Goal: Transaction & Acquisition: Book appointment/travel/reservation

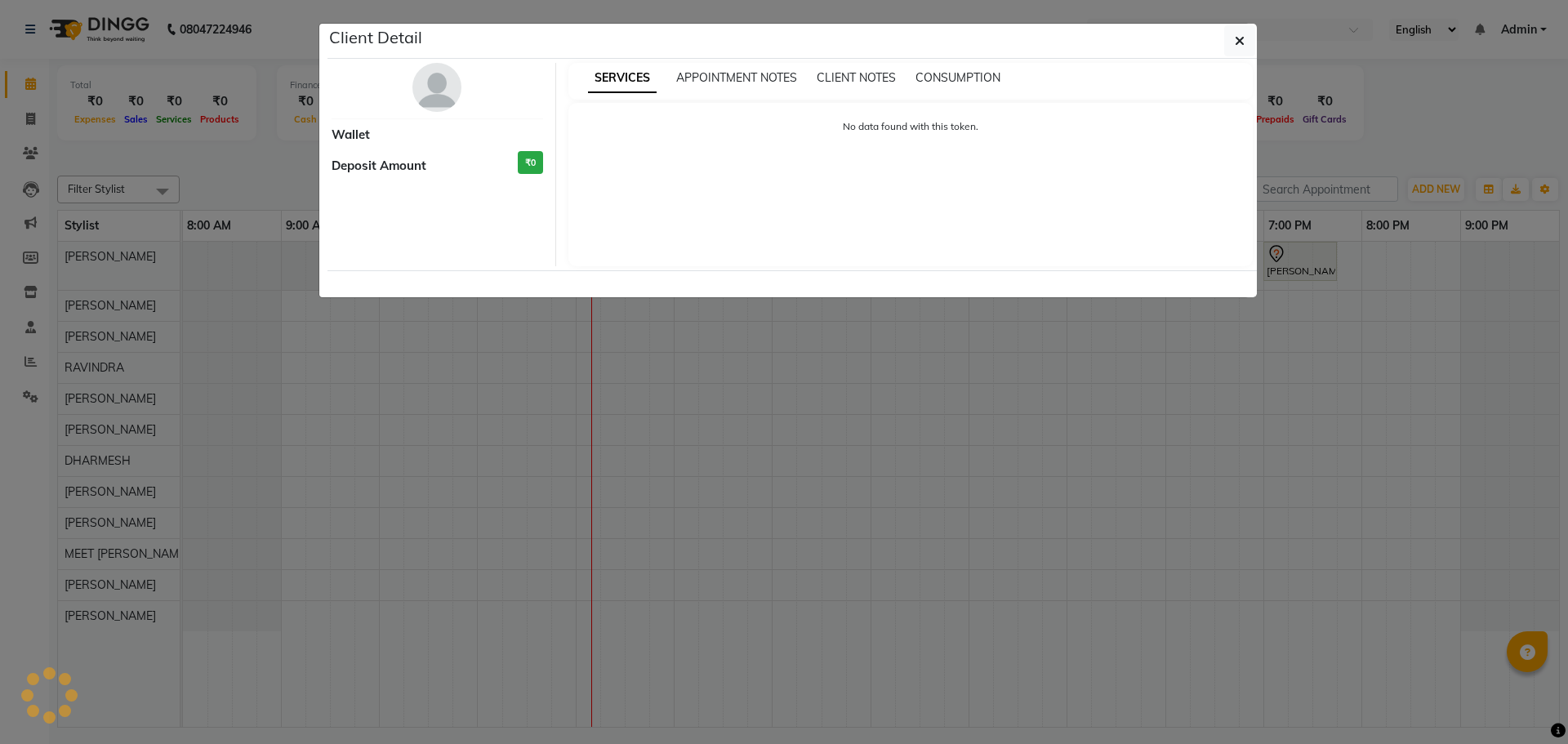
select select "7"
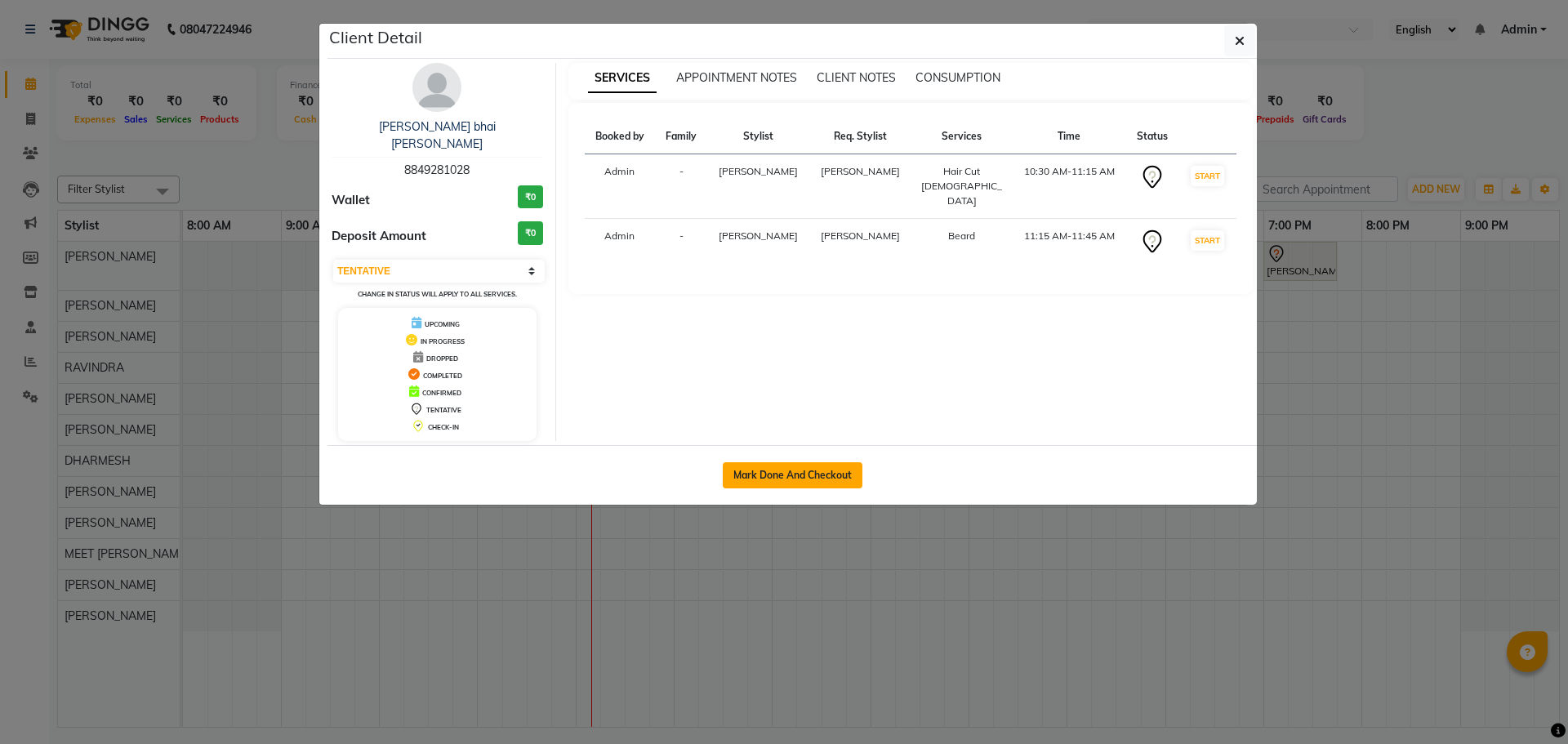
click at [804, 462] on button "Mark Done And Checkout" at bounding box center [792, 475] width 140 height 26
select select "service"
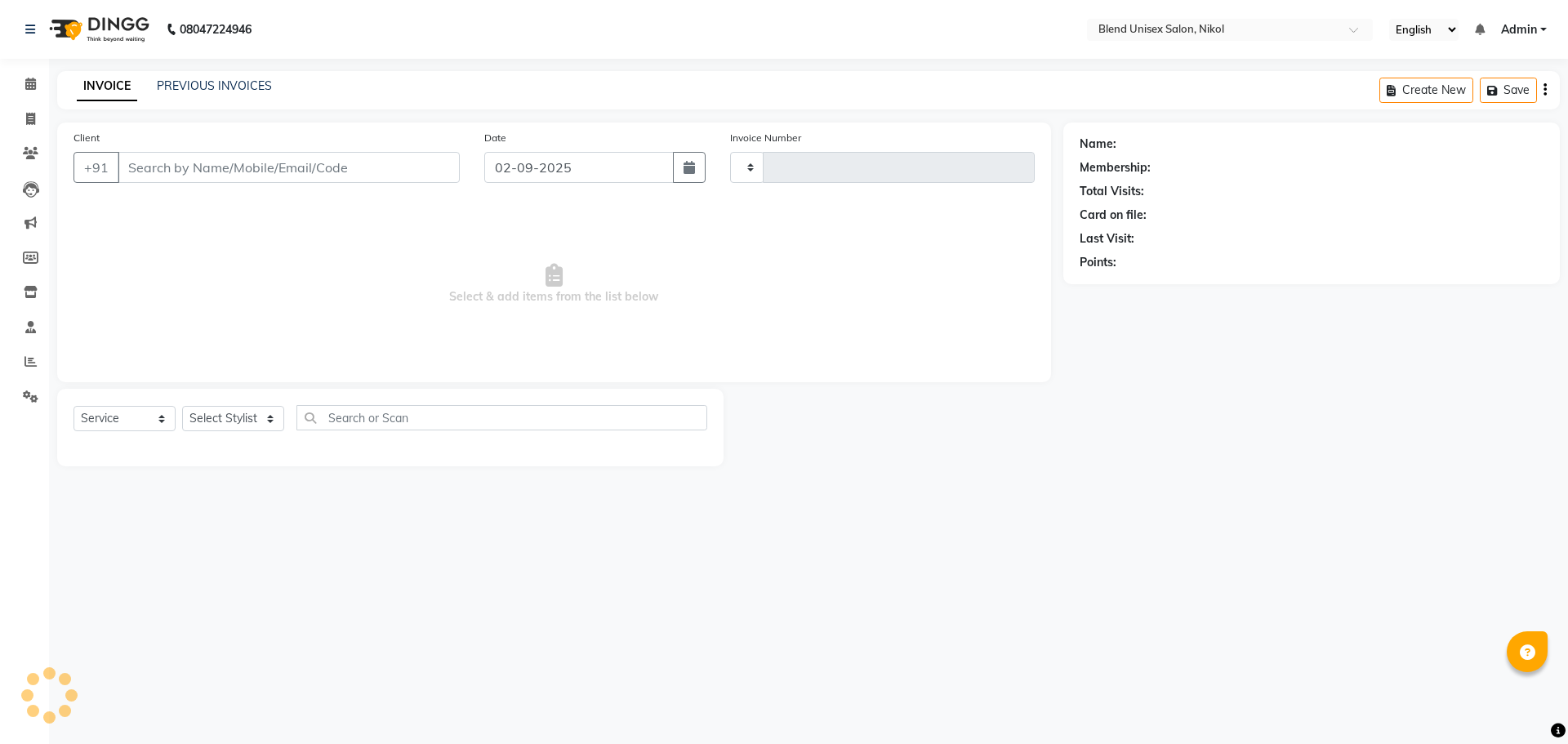
type input "2289"
select select "6213"
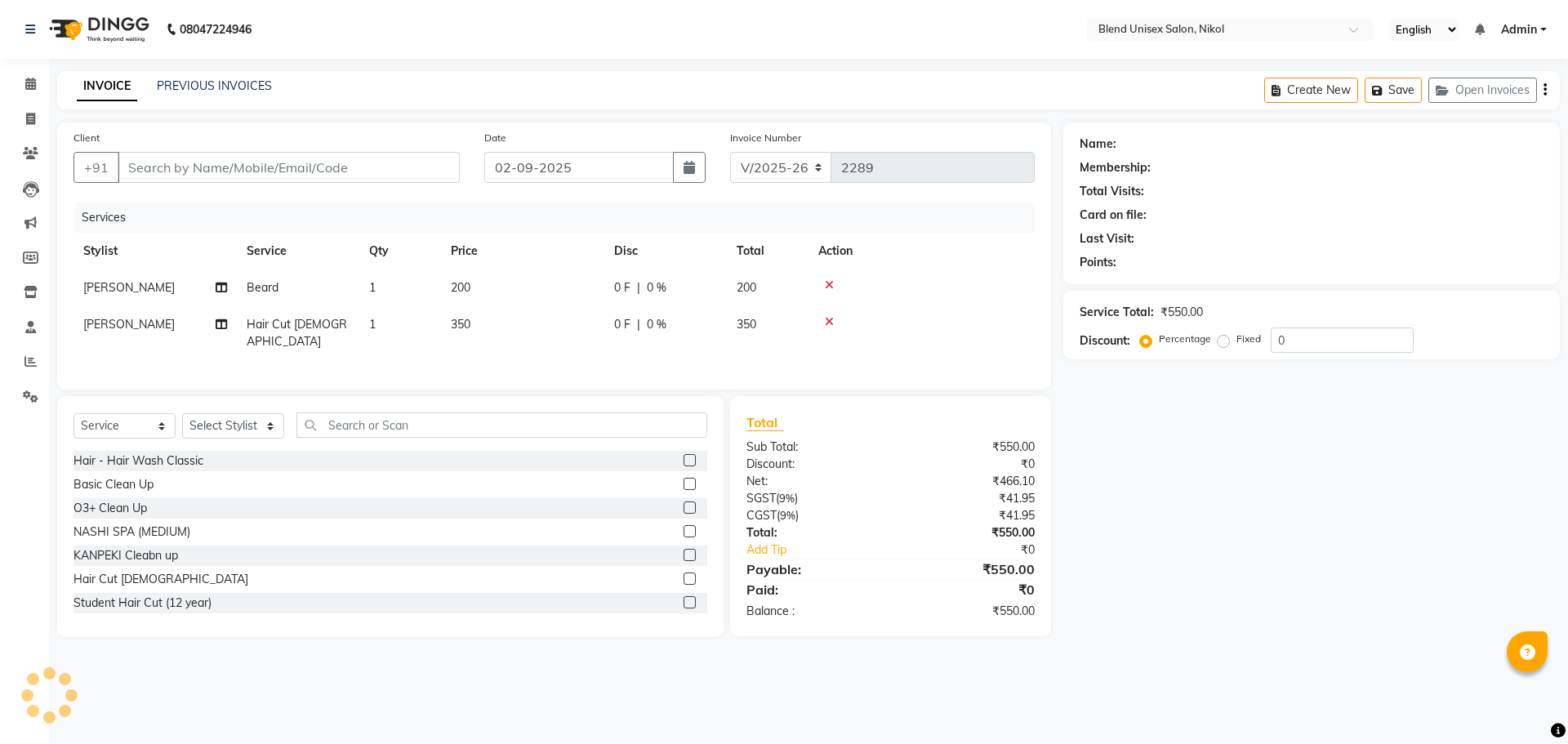
type input "8849281028"
select select "45624"
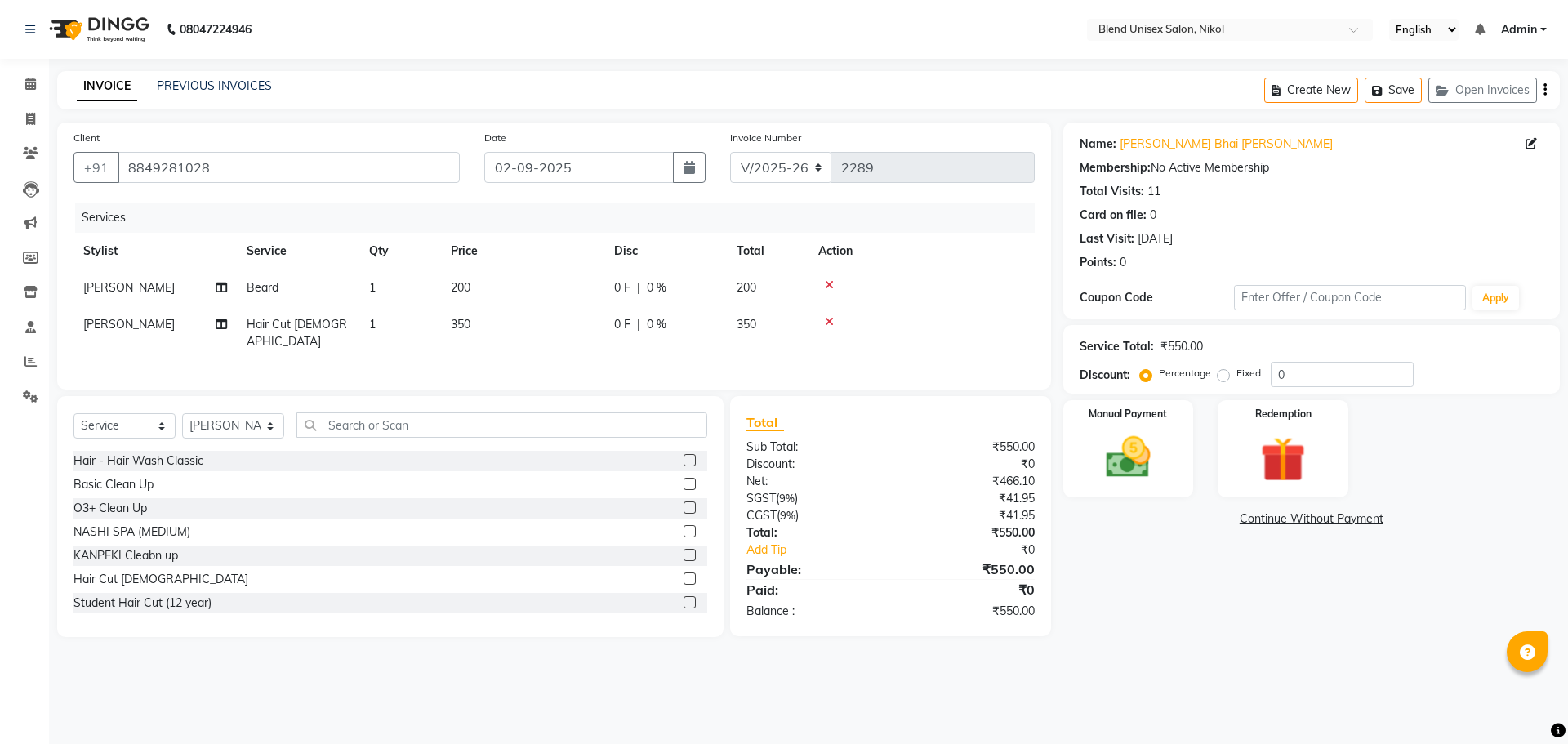
click at [623, 295] on span "0 F" at bounding box center [622, 288] width 17 height 17
select select "45624"
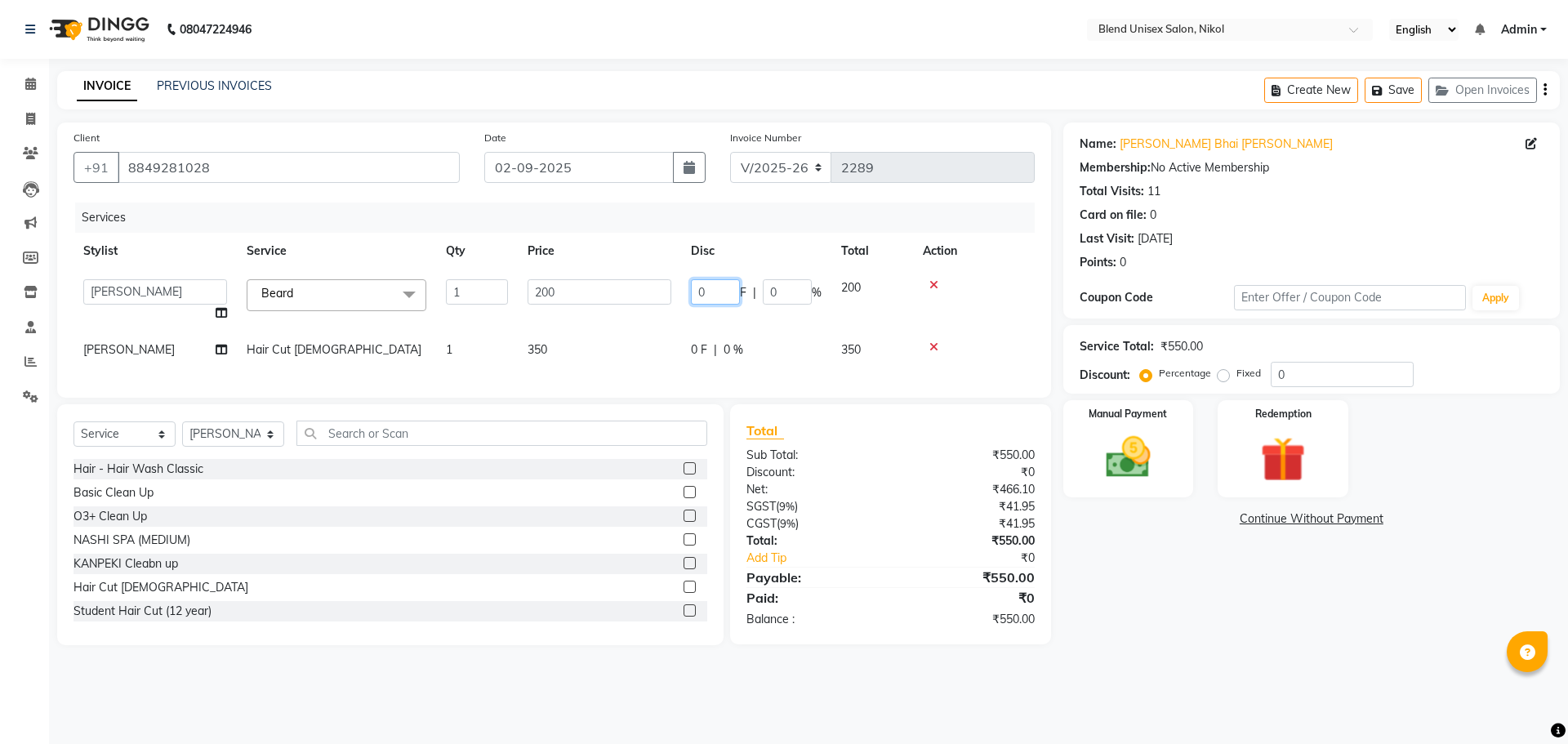
drag, startPoint x: 733, startPoint y: 292, endPoint x: 645, endPoint y: 294, distance: 88.0
click at [645, 294] on tr "AJAY NAI AYESHA [PERSON_NAME] [PERSON_NAME] [PERSON_NAME] MEET [PERSON_NAME] [P…" at bounding box center [553, 300] width 961 height 62
type input "0"
type input "50"
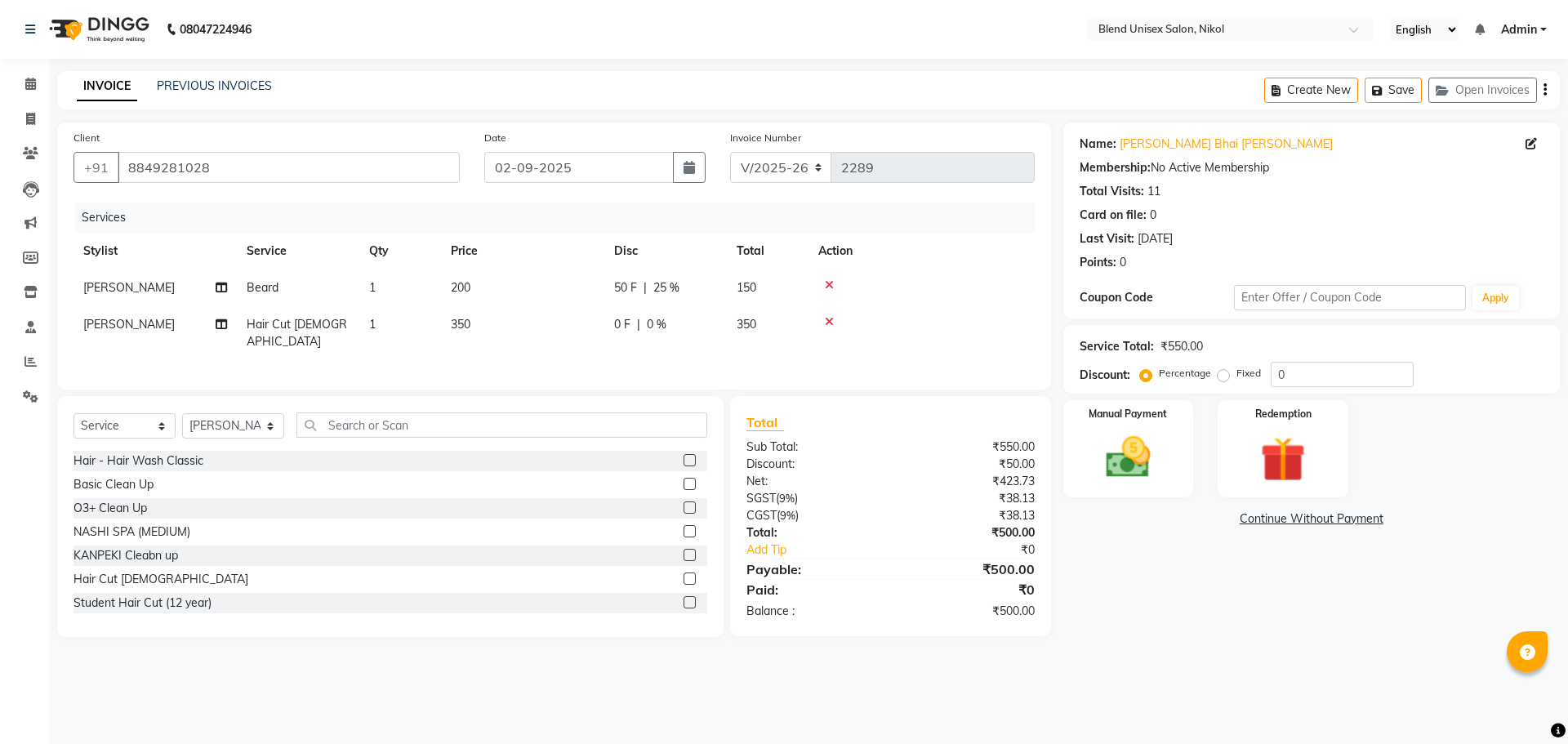
click at [712, 347] on div "Services Stylist Service Qty Price Disc Total Action [PERSON_NAME] [PERSON_NAME…" at bounding box center [553, 288] width 961 height 171
click at [617, 327] on span "0 F" at bounding box center [622, 325] width 17 height 17
select select "45624"
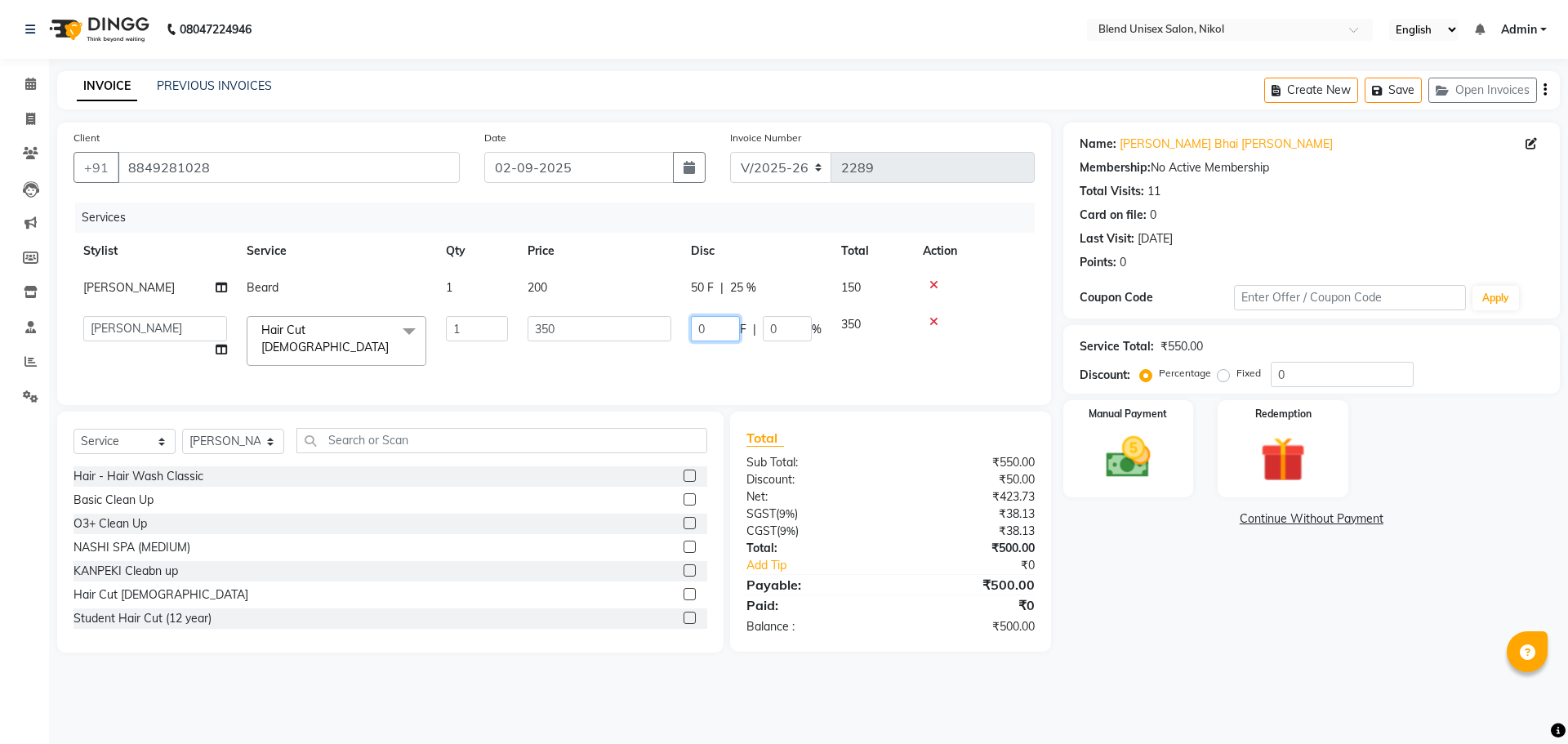
drag, startPoint x: 724, startPoint y: 321, endPoint x: 697, endPoint y: 327, distance: 27.7
click at [697, 327] on input "0" at bounding box center [715, 328] width 49 height 25
type input "50"
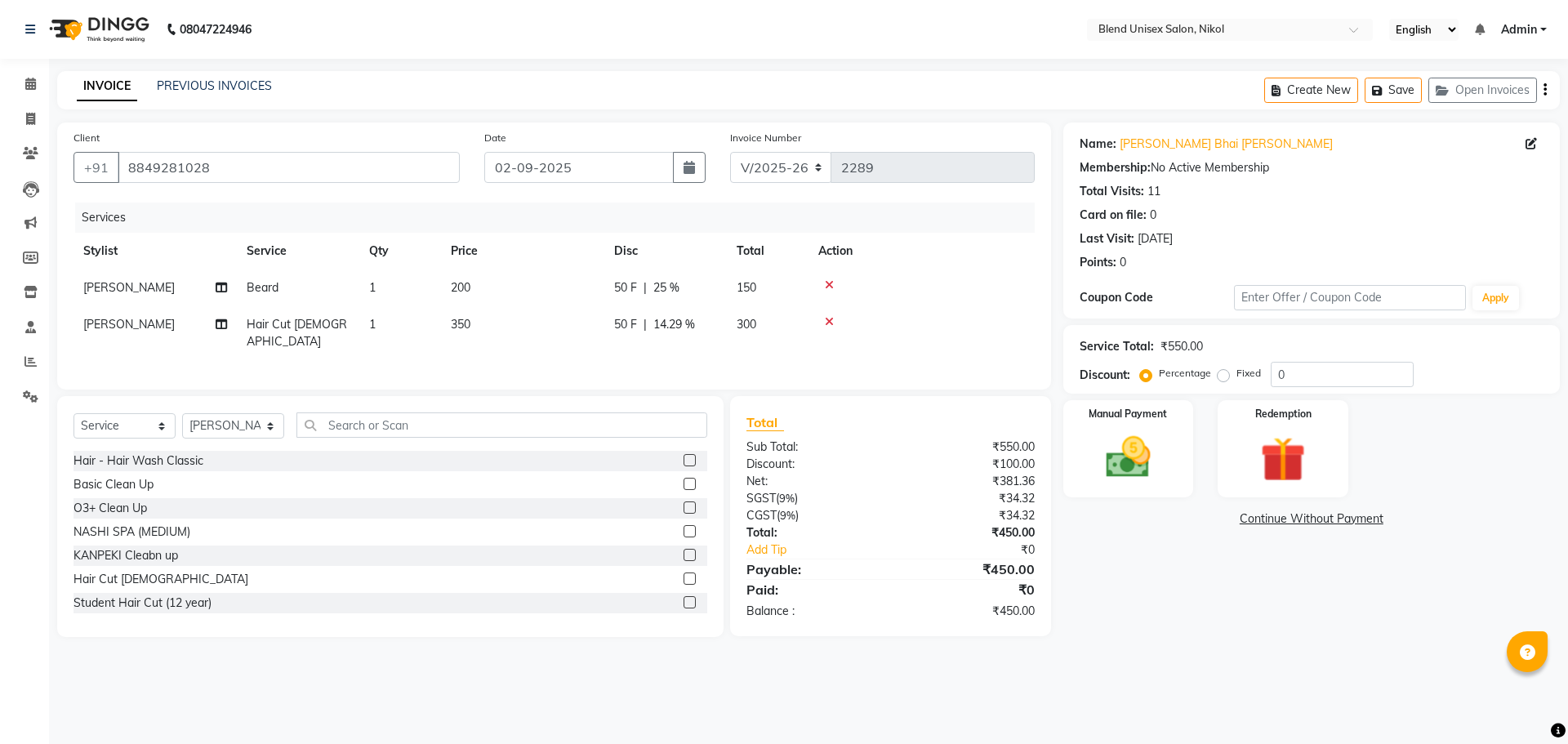
click at [761, 354] on div "Services Stylist Service Qty Price Disc Total Action [PERSON_NAME] [PERSON_NAME…" at bounding box center [553, 288] width 961 height 171
click at [1160, 443] on img at bounding box center [1127, 458] width 76 height 54
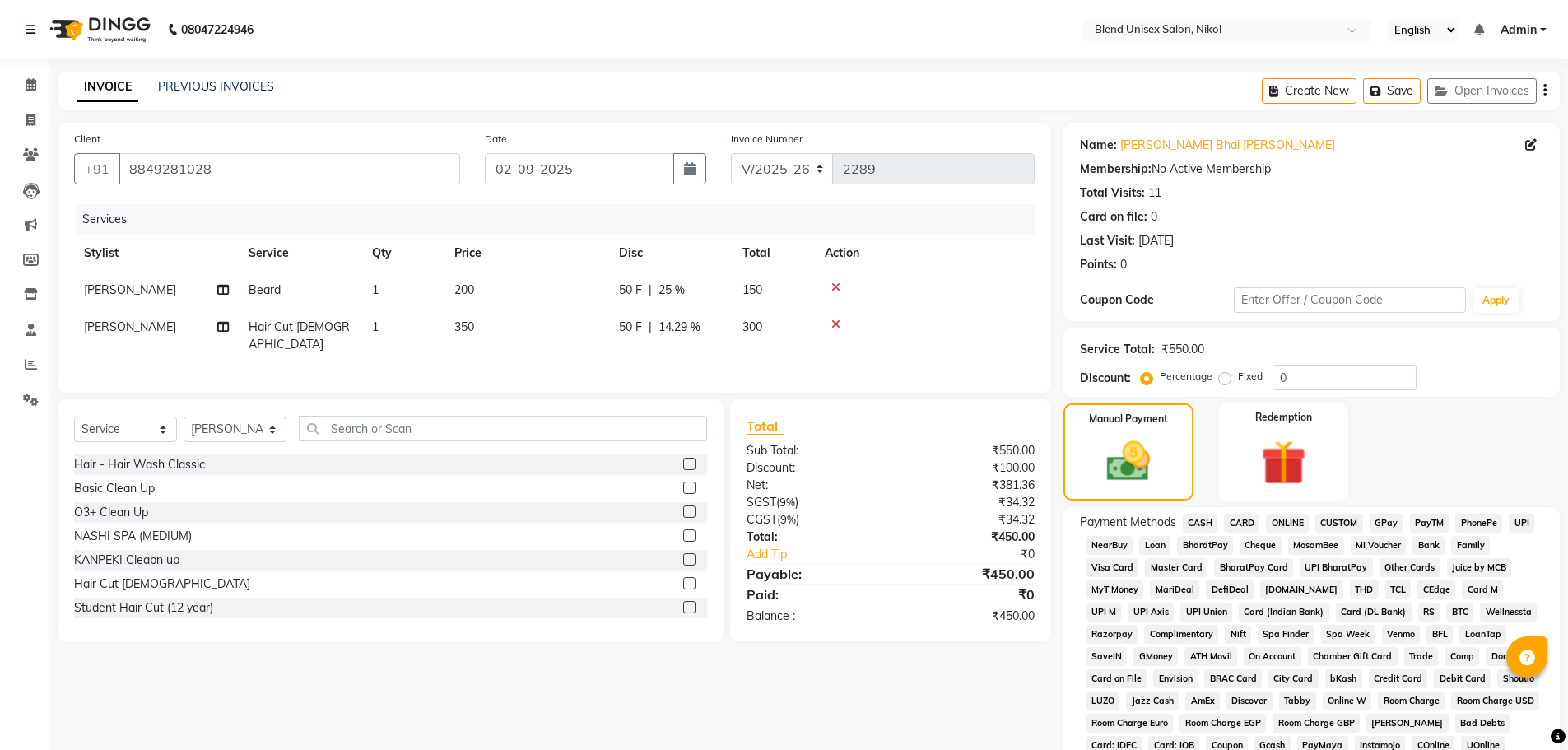
click at [1197, 525] on span "CASH" at bounding box center [1201, 524] width 35 height 19
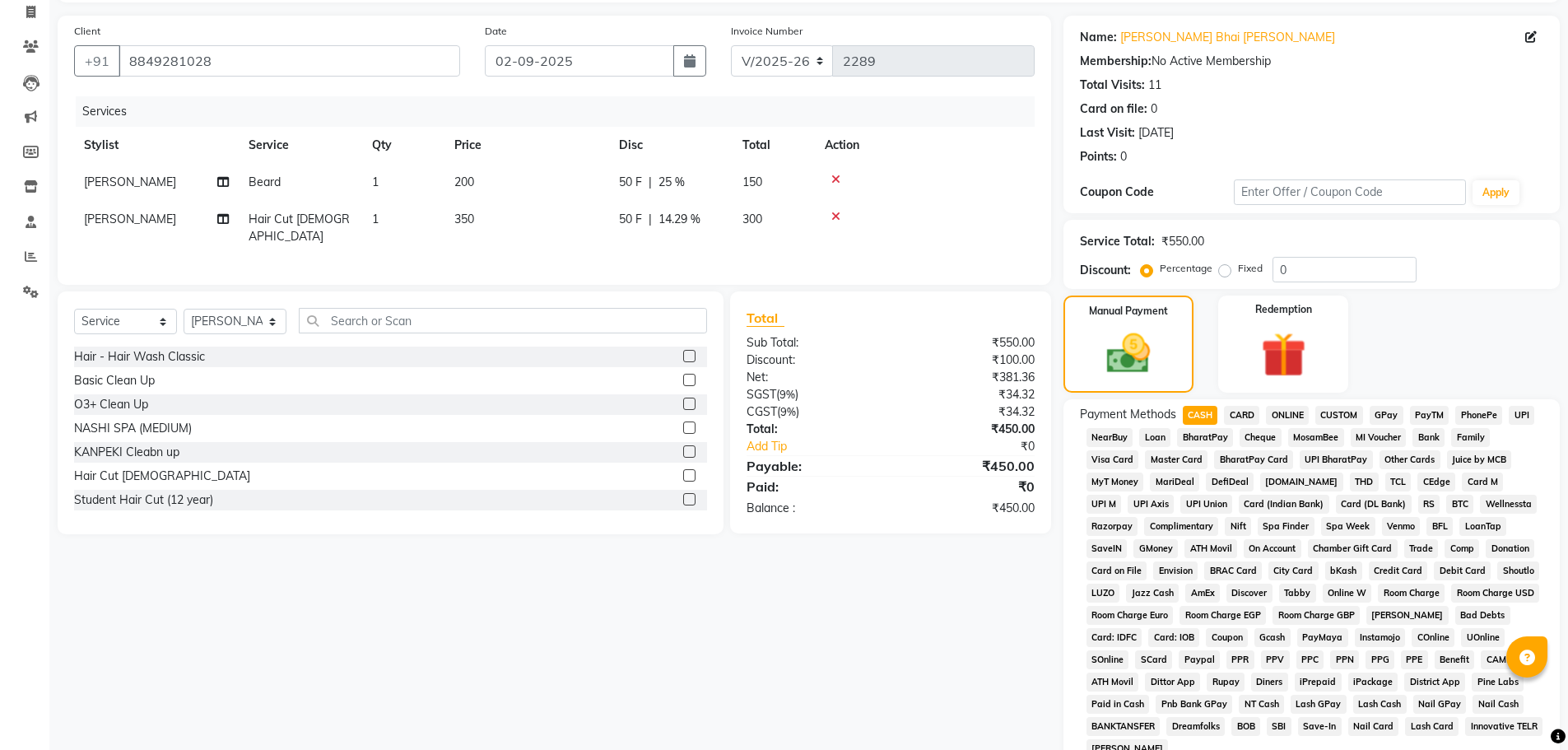
scroll to position [247, 0]
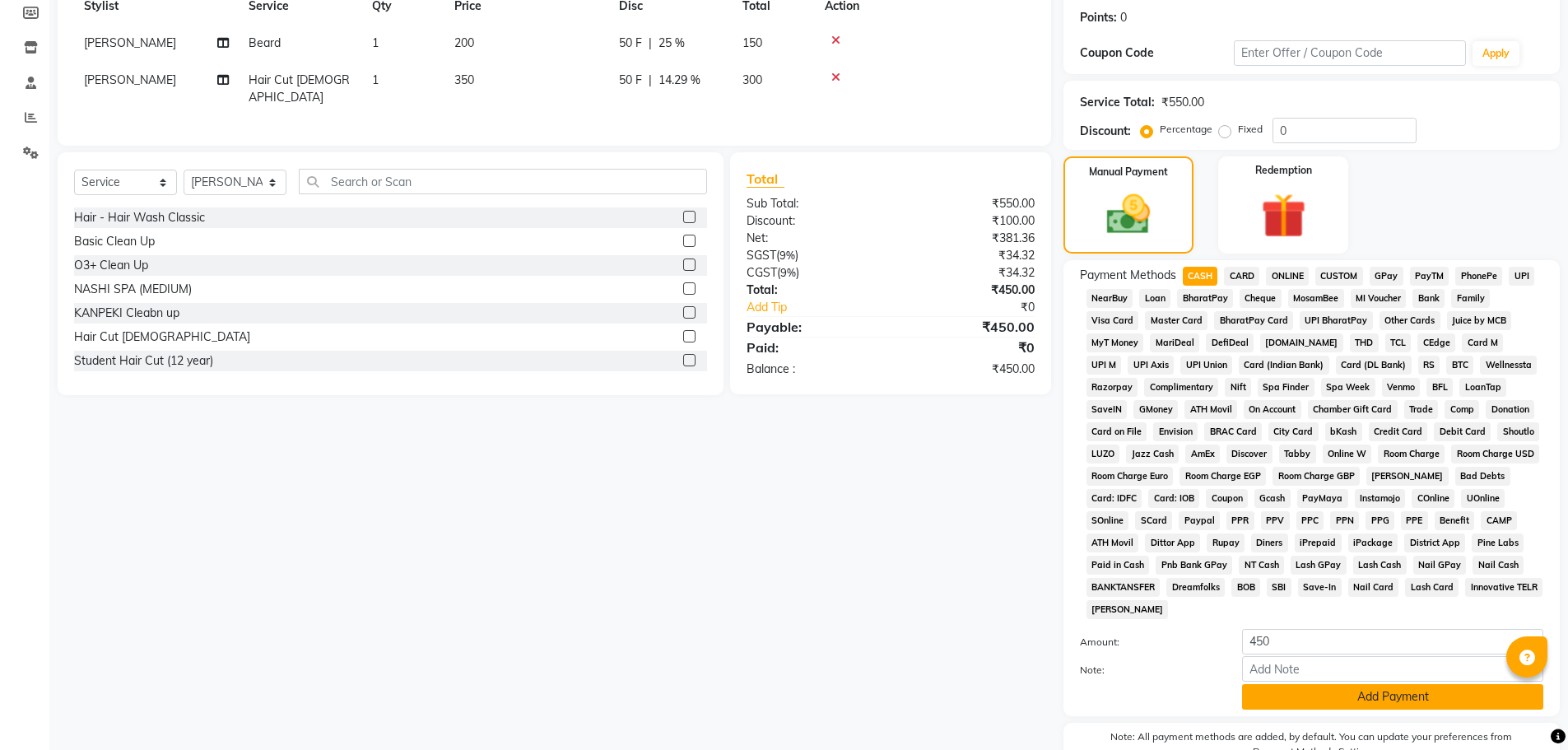
click at [1322, 705] on button "Add Payment" at bounding box center [1393, 696] width 302 height 25
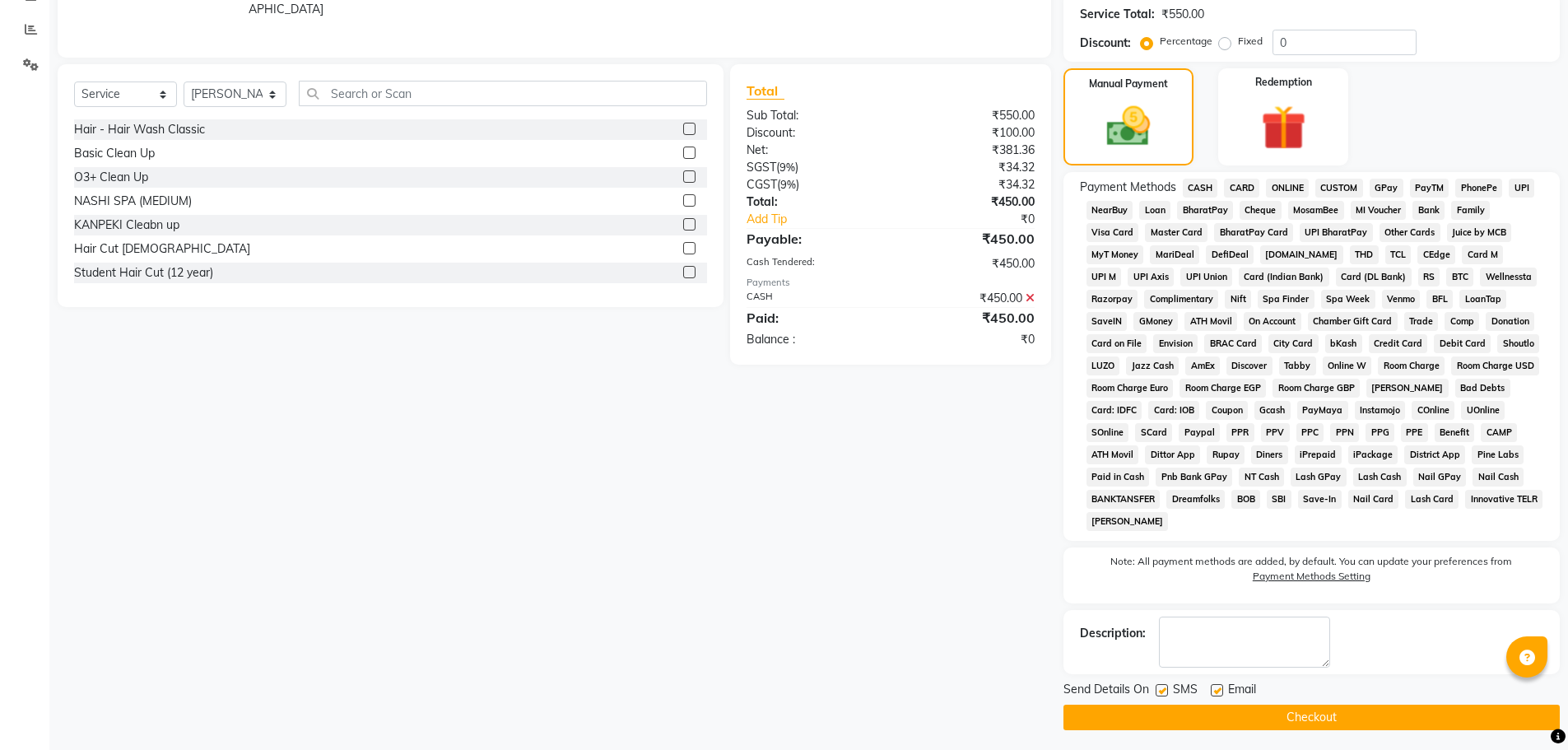
scroll to position [340, 0]
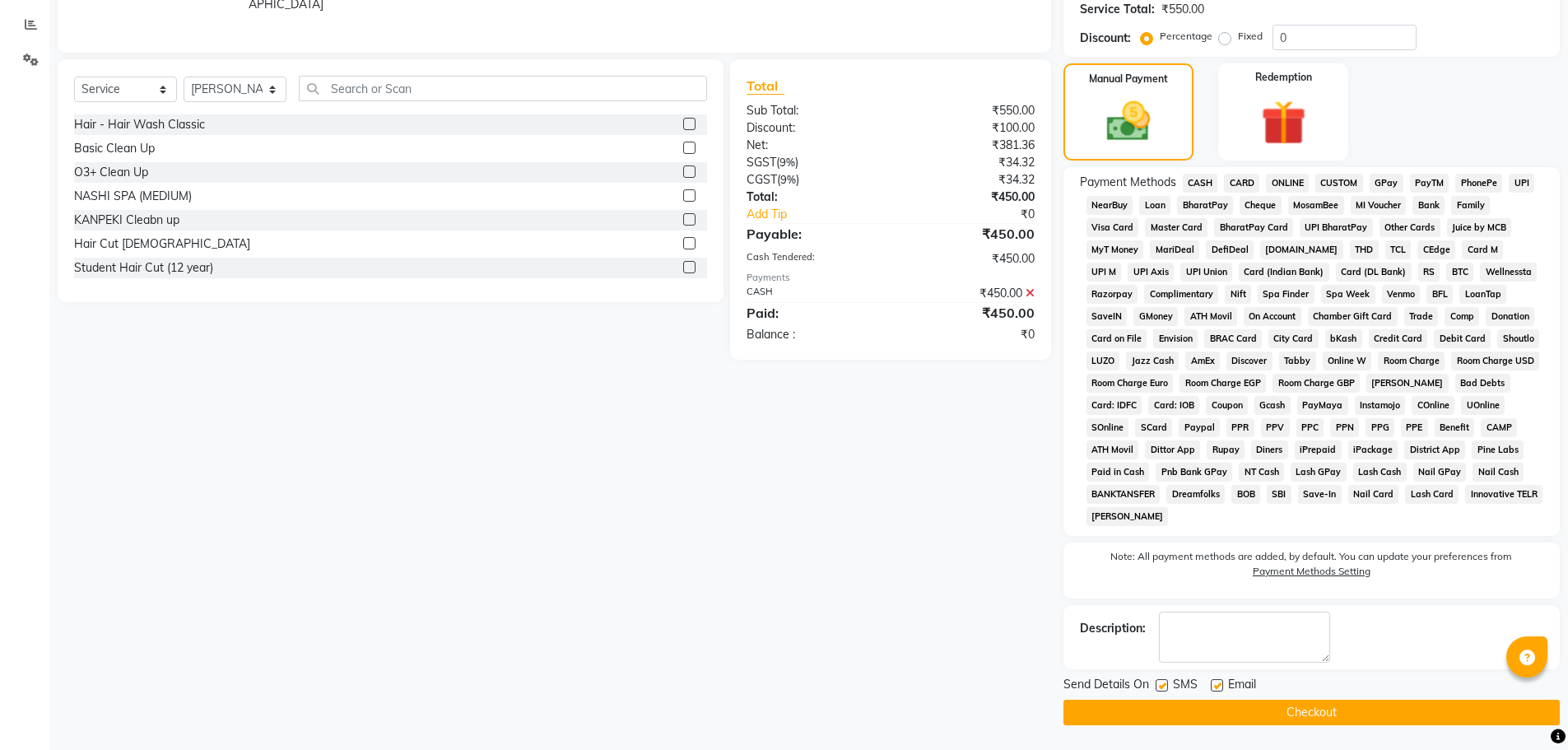
click at [1276, 710] on button "Checkout" at bounding box center [1312, 712] width 496 height 25
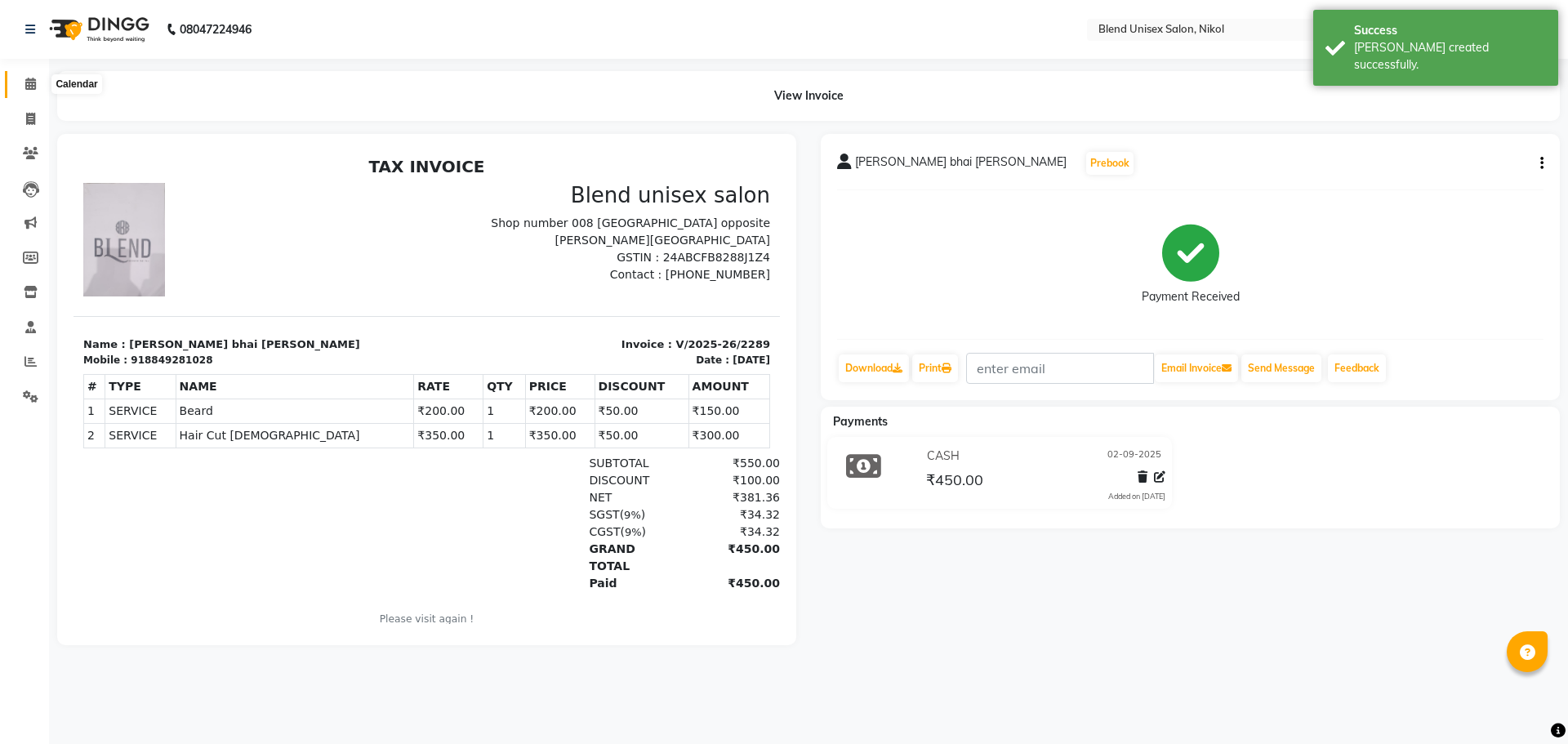
click at [29, 81] on icon at bounding box center [30, 84] width 10 height 12
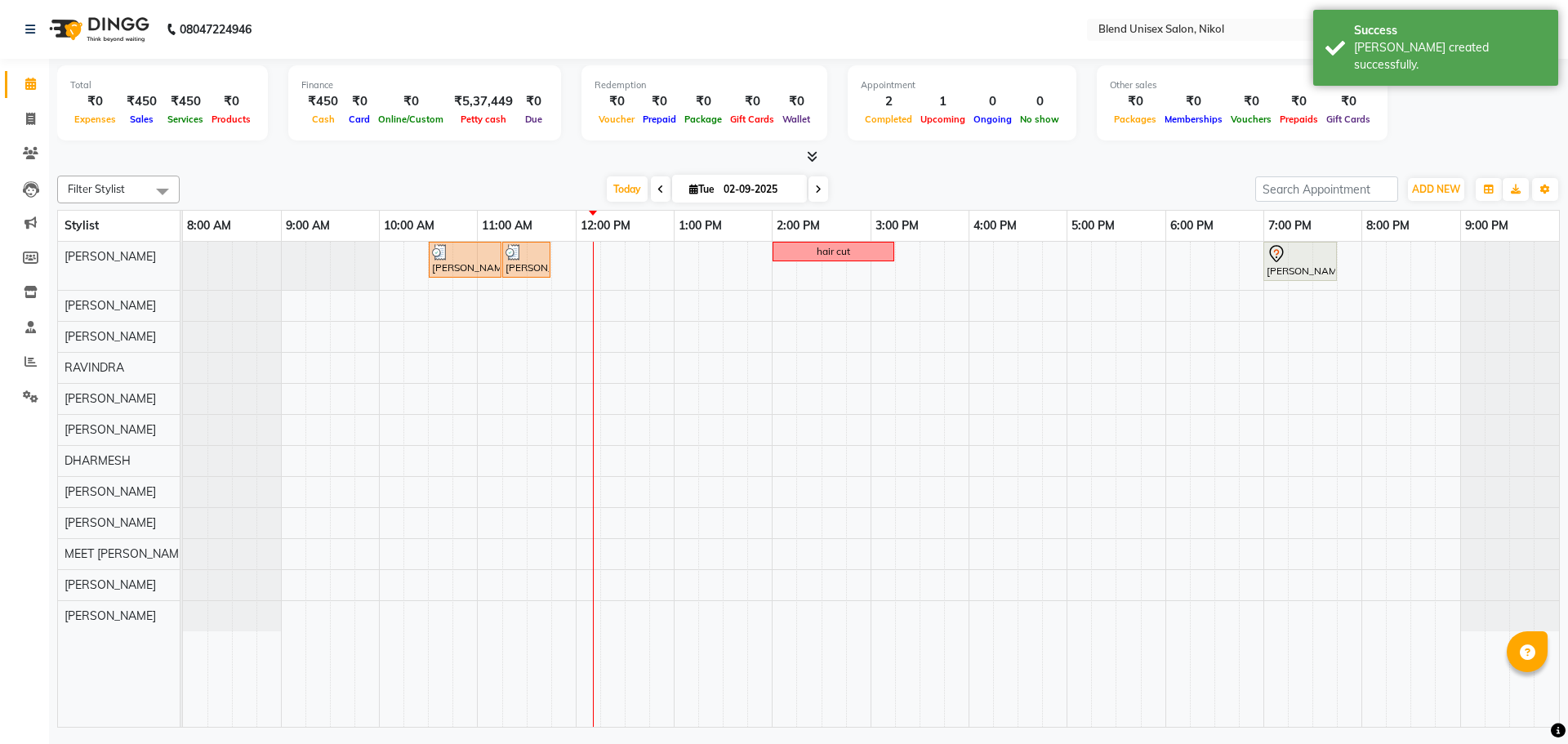
click at [451, 167] on div "Total ₹0 Expenses ₹450 Sales ₹450 Services ₹0 Products Finance ₹450 Cash ₹0 Car…" at bounding box center [808, 396] width 1518 height 674
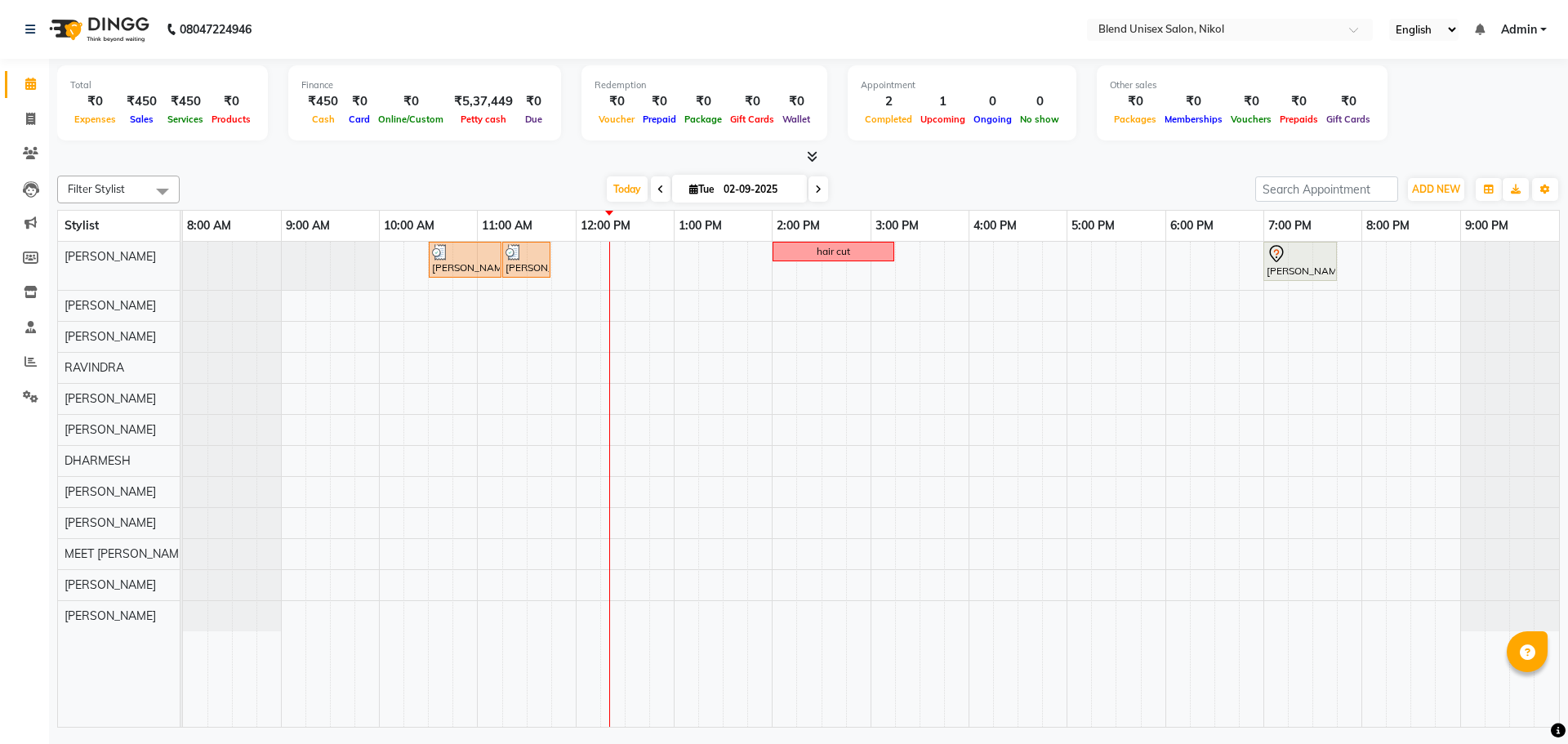
click at [877, 189] on div "[DATE] [DATE]" at bounding box center [717, 190] width 1059 height 24
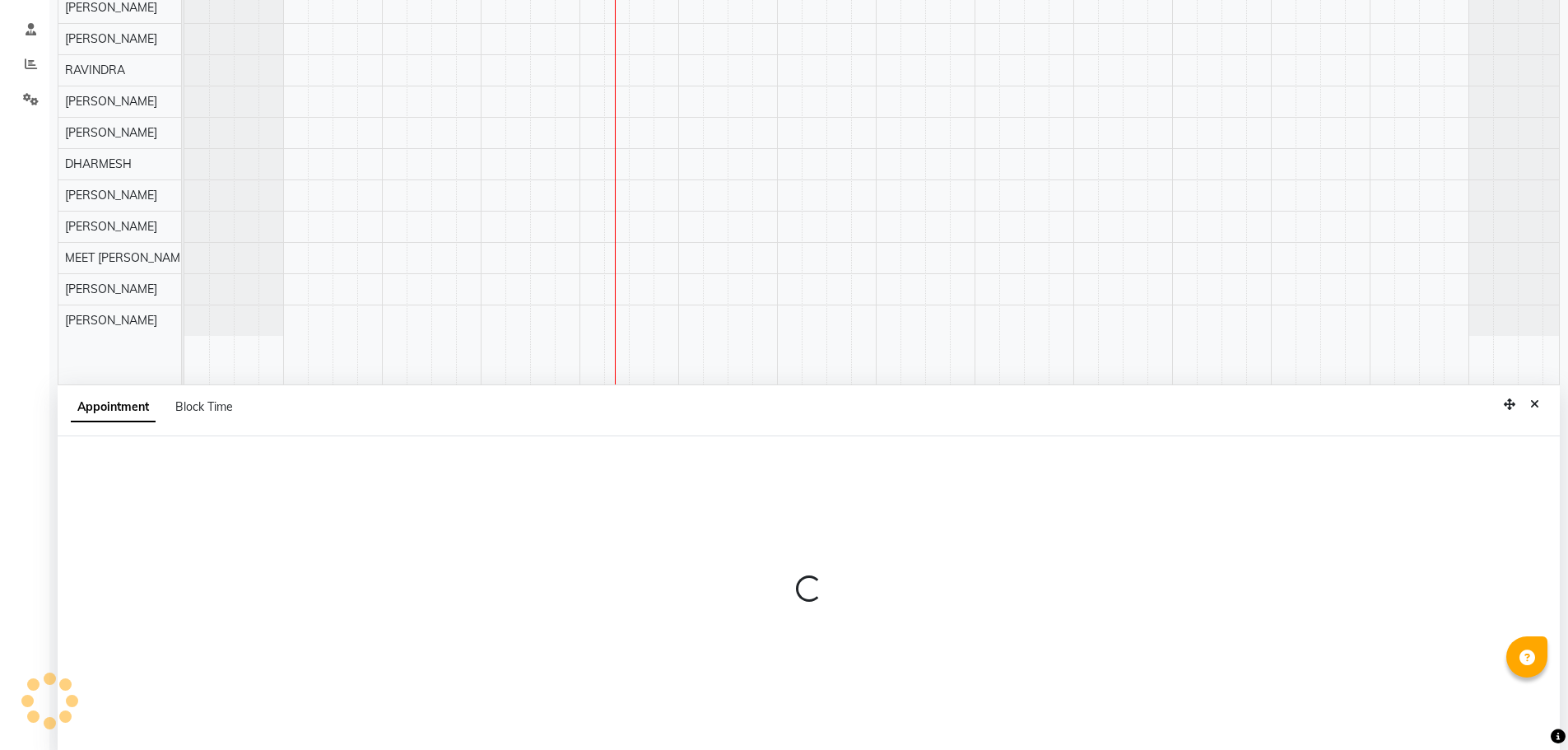
select select "45624"
select select "780"
select select "tentative"
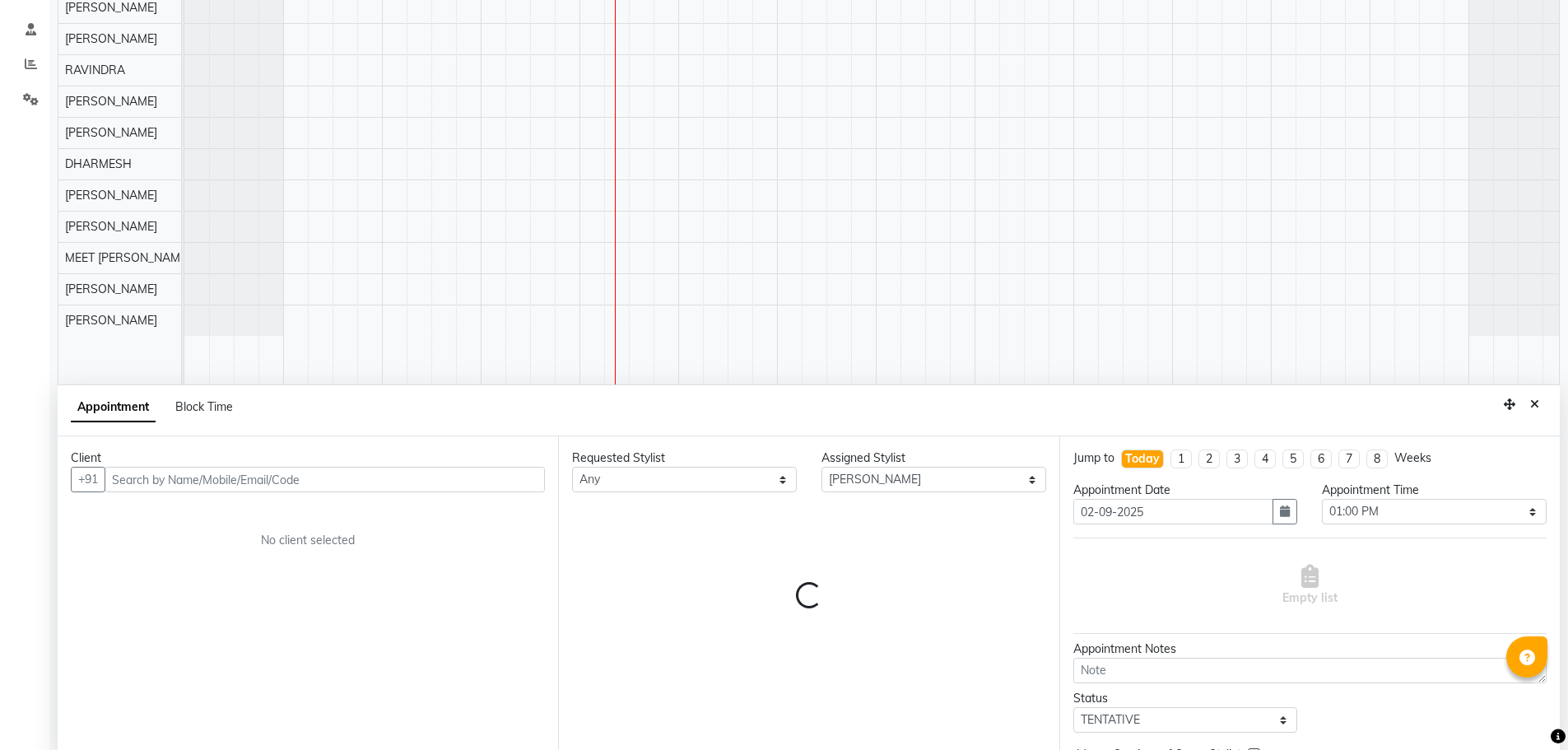
scroll to position [311, 0]
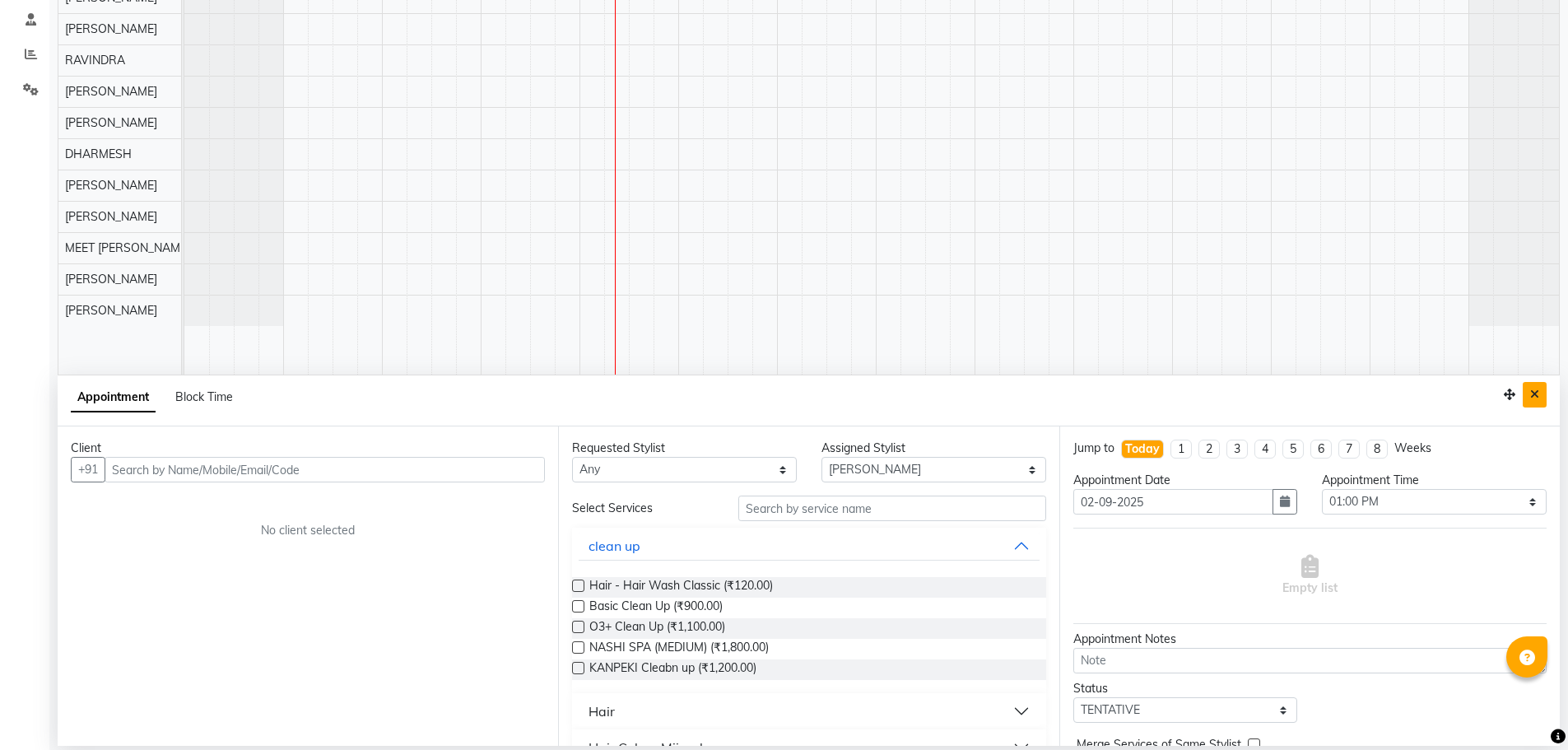
click at [1539, 396] on button "Close" at bounding box center [1535, 395] width 24 height 25
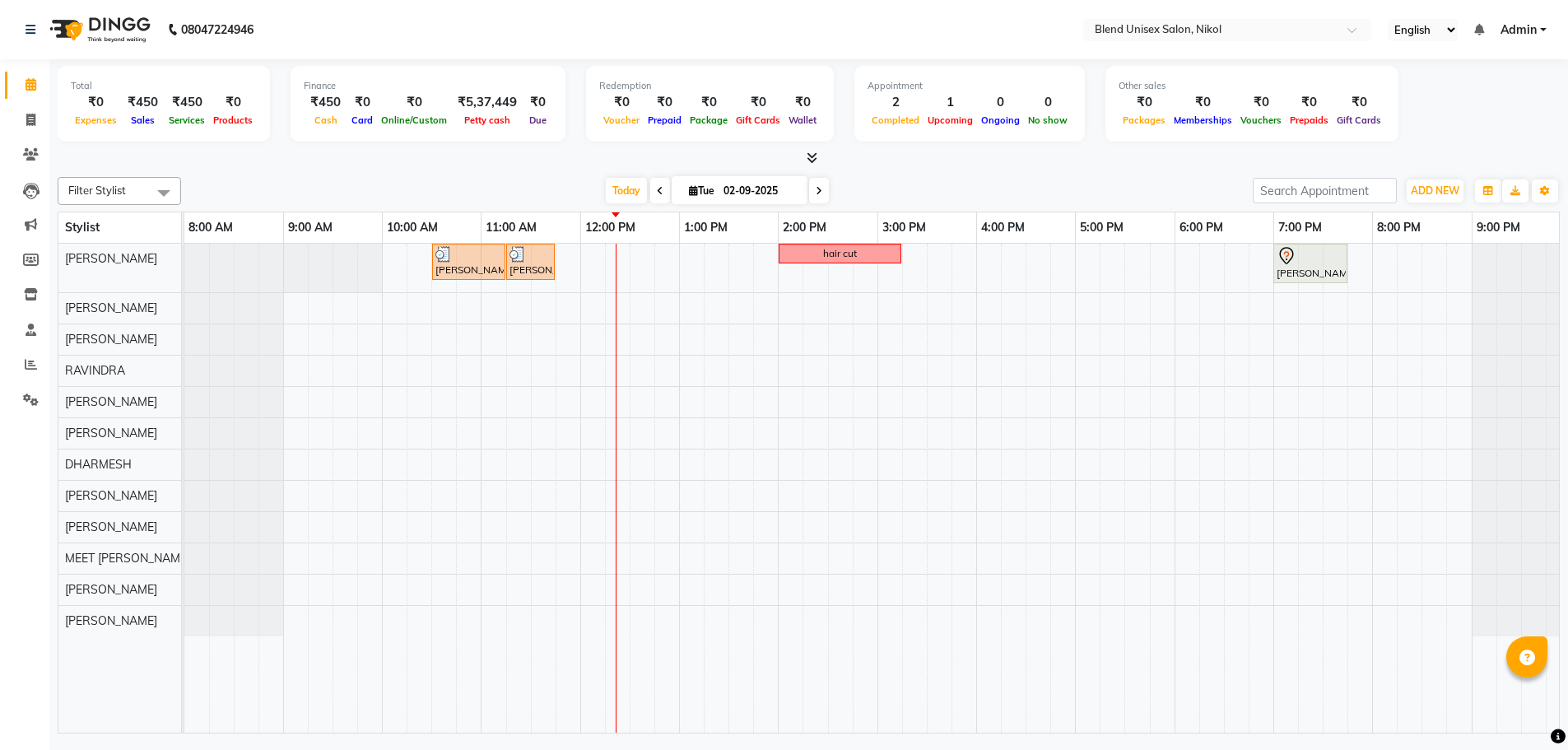
scroll to position [0, 0]
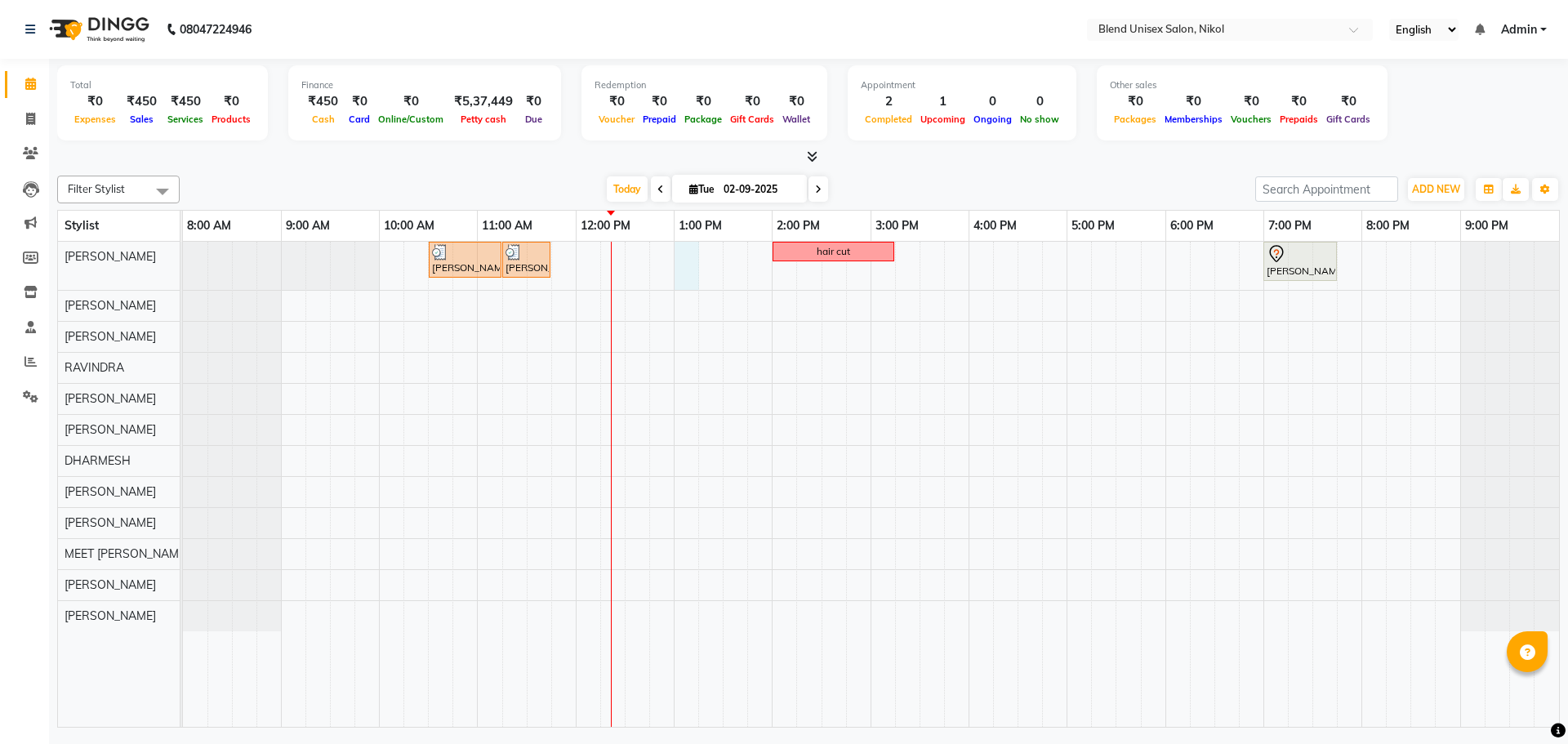
select select "45624"
select select "tentative"
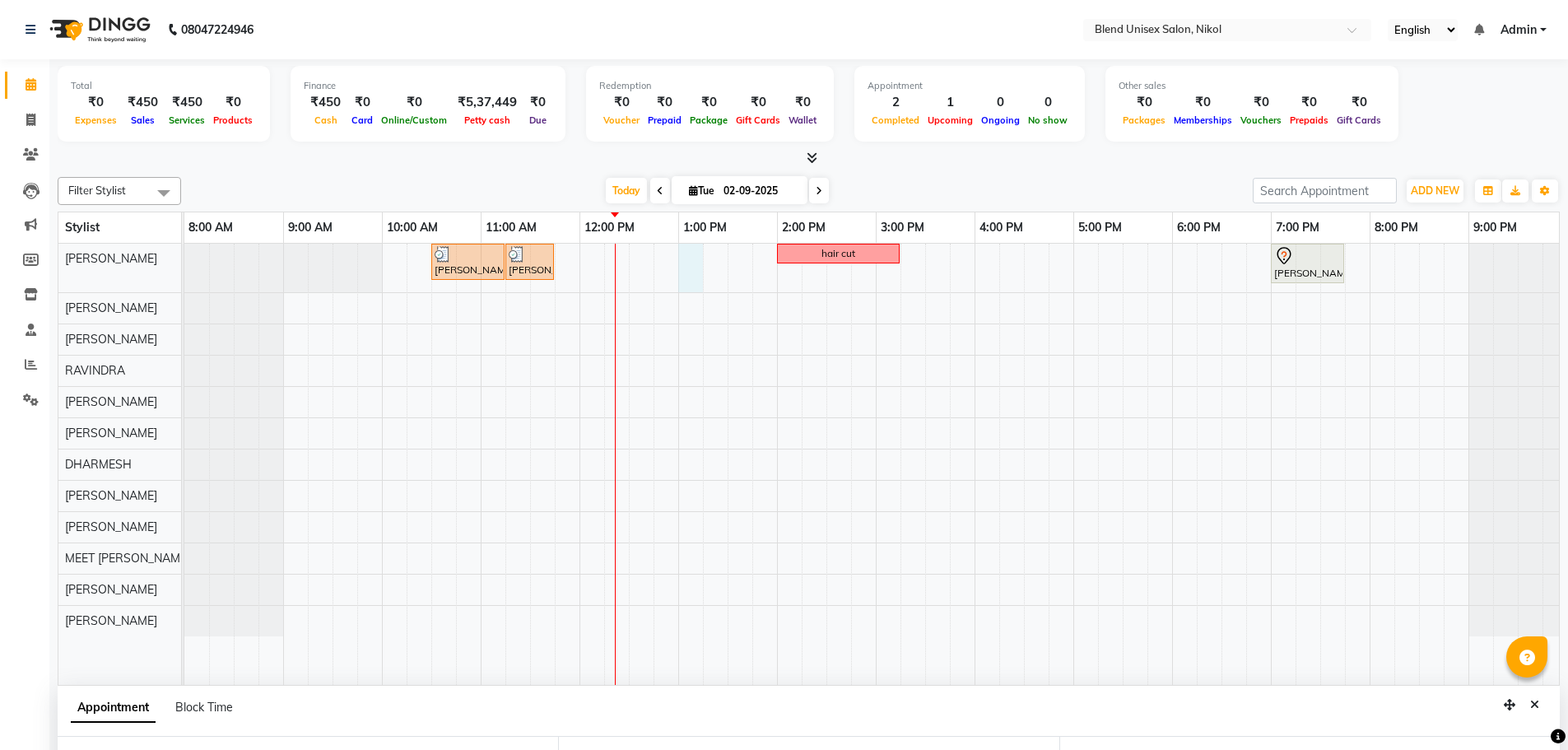
select select "780"
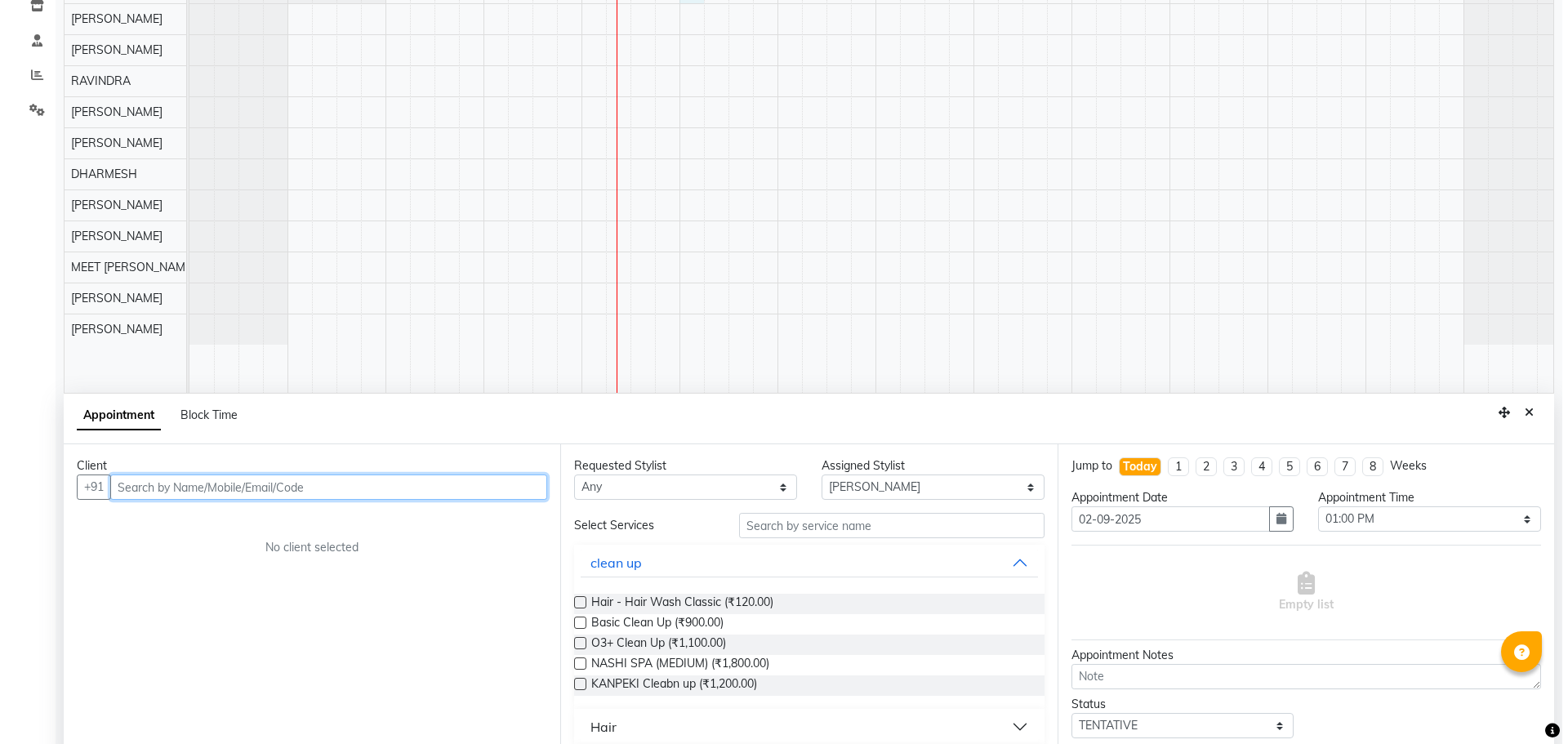
scroll to position [308, 0]
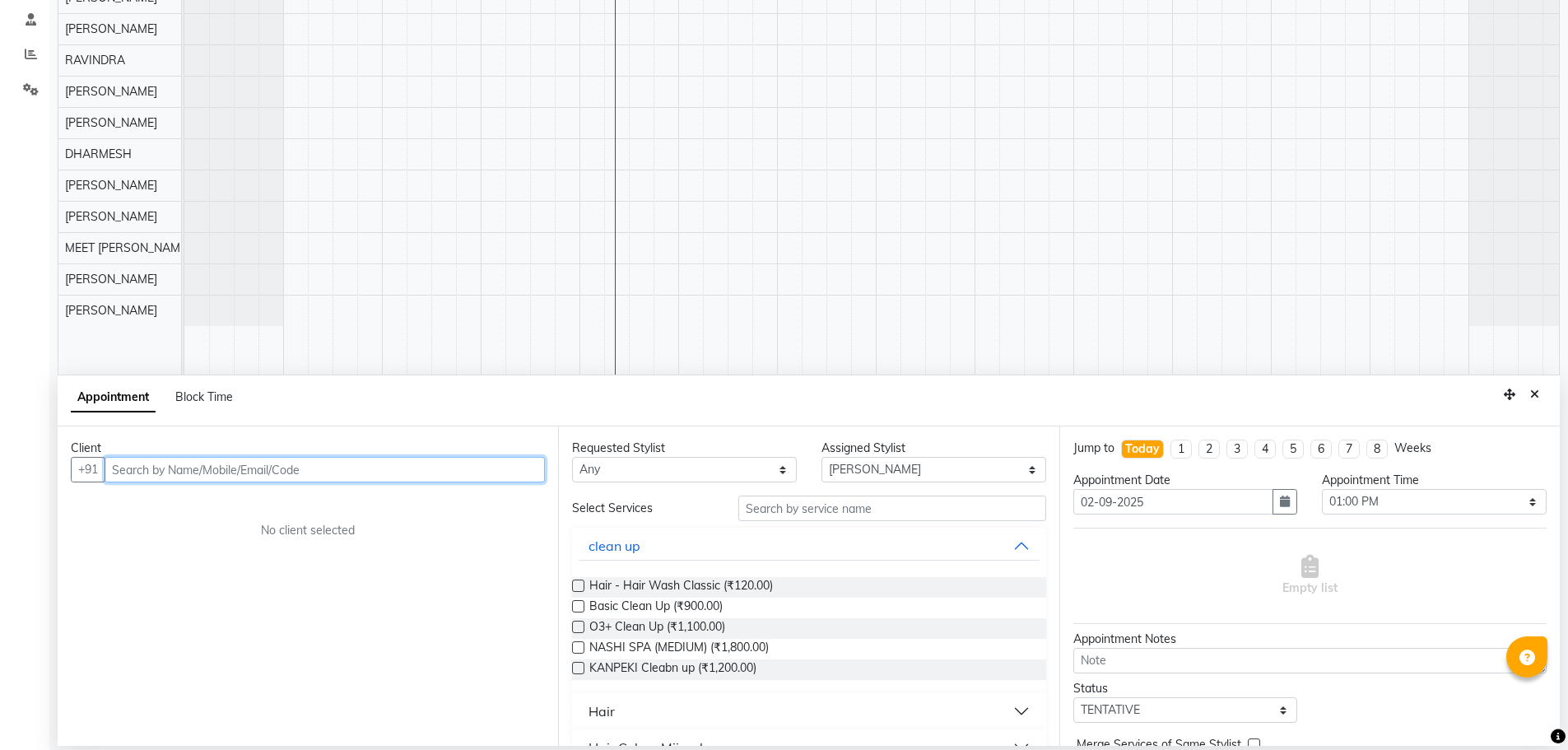
click at [132, 473] on input "text" at bounding box center [324, 469] width 440 height 25
type input "9870093424"
click at [516, 469] on span "Add Client" at bounding box center [510, 469] width 55 height 15
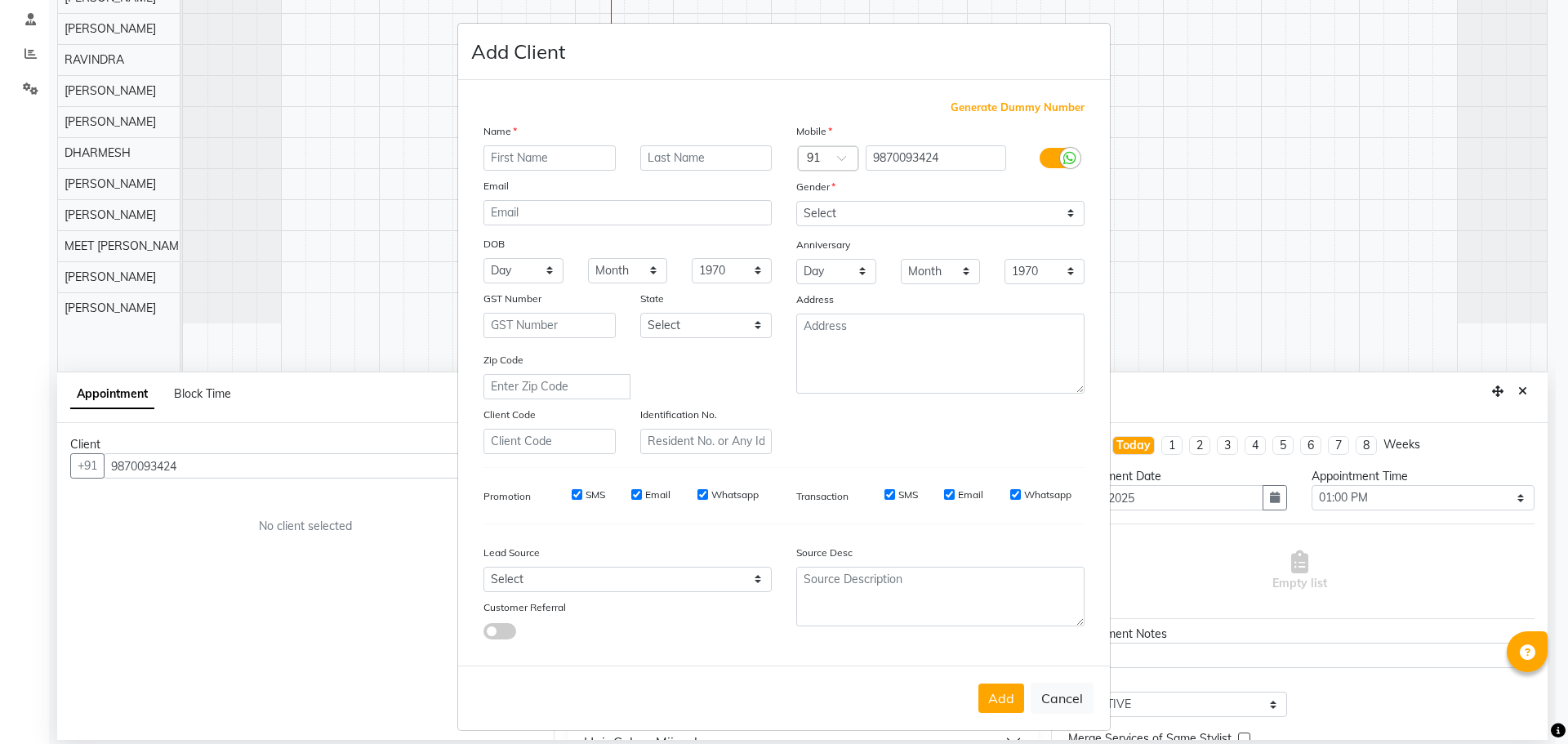
click at [502, 164] on input "text" at bounding box center [550, 158] width 132 height 25
type input "[PERSON_NAME]"
click at [894, 210] on select "Select [DEMOGRAPHIC_DATA] [DEMOGRAPHIC_DATA] Other Prefer Not To Say" at bounding box center [939, 213] width 288 height 25
select select "[DEMOGRAPHIC_DATA]"
click at [796, 201] on select "Select [DEMOGRAPHIC_DATA] [DEMOGRAPHIC_DATA] Other Prefer Not To Say" at bounding box center [939, 213] width 288 height 25
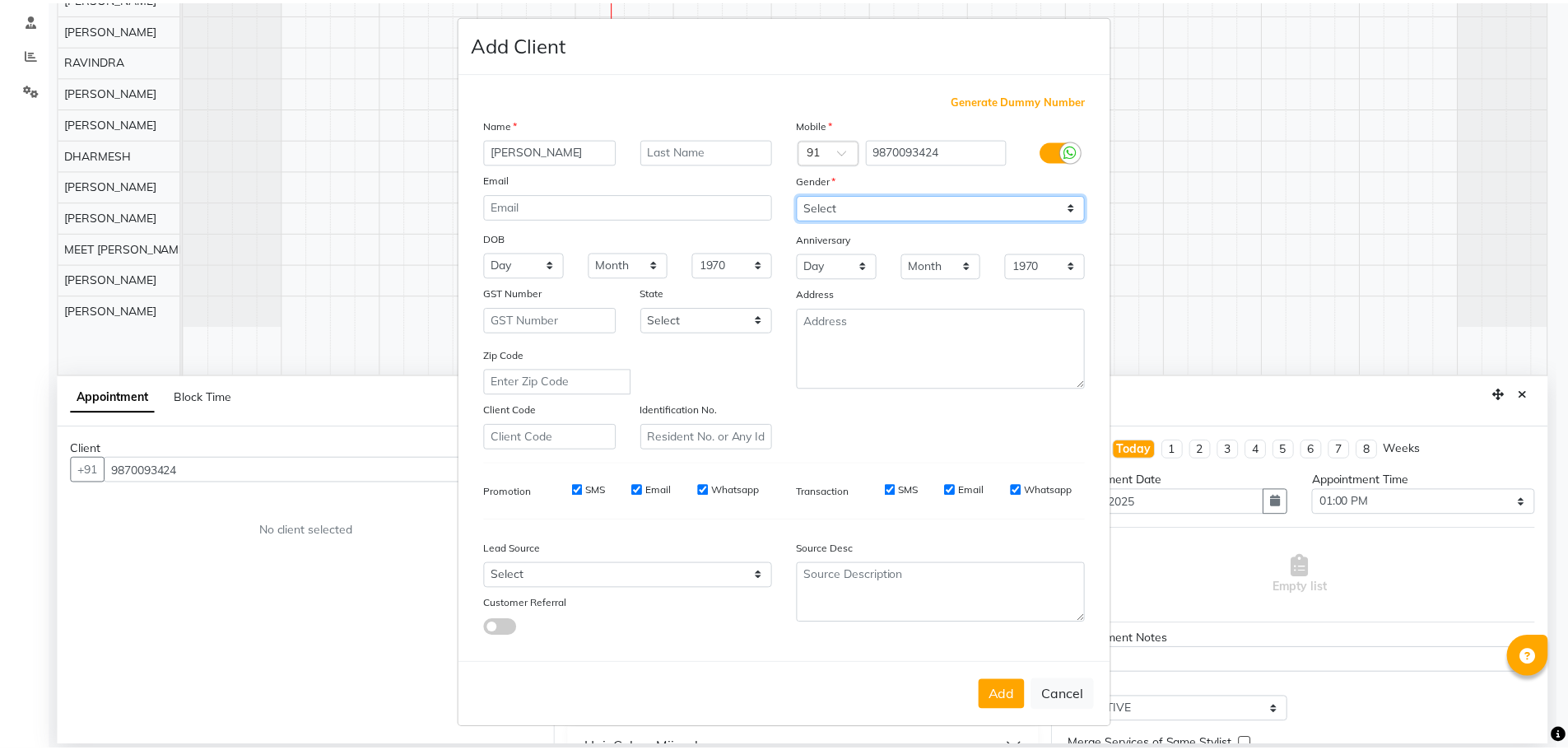
scroll to position [10, 0]
click at [1009, 694] on button "Add" at bounding box center [1009, 695] width 46 height 30
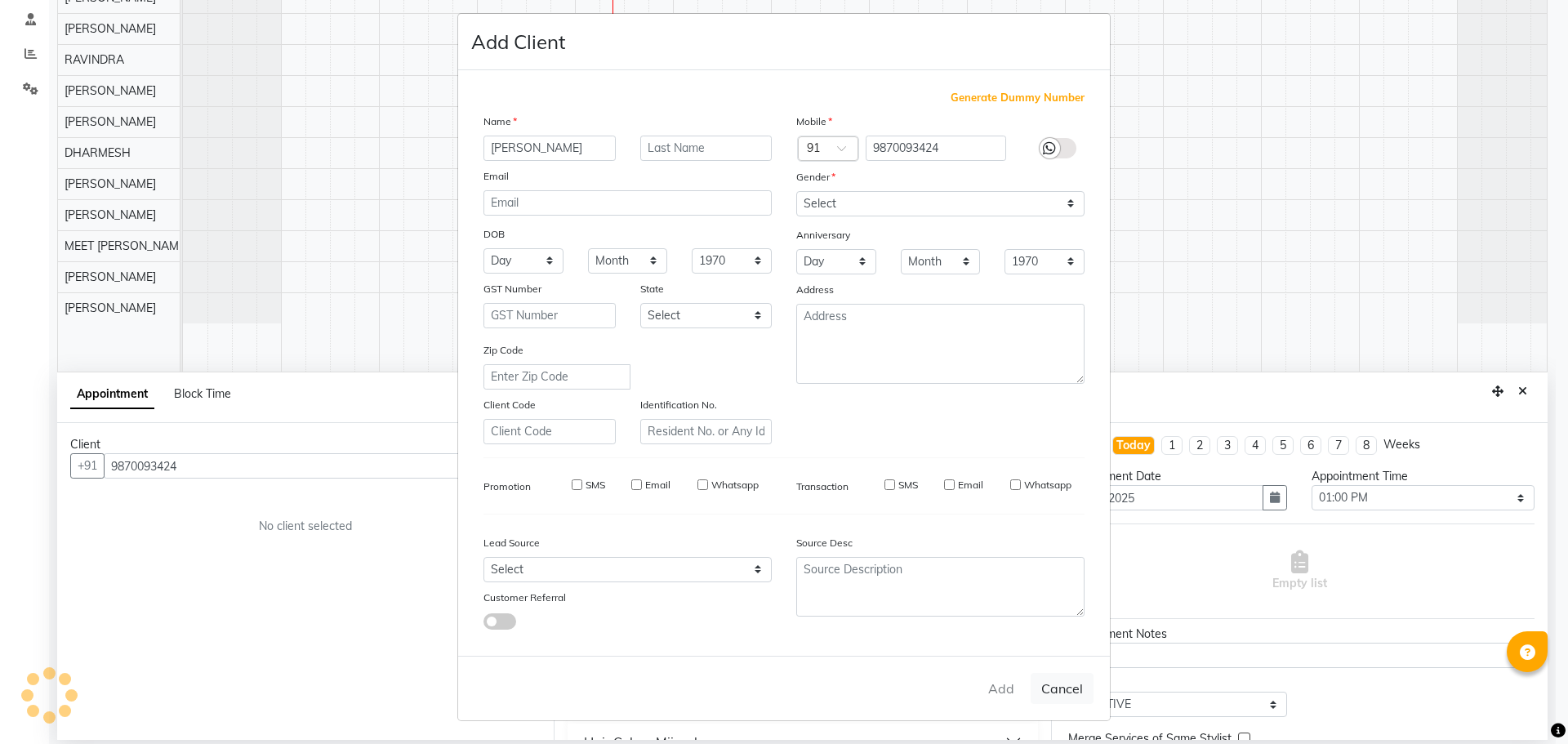
select select
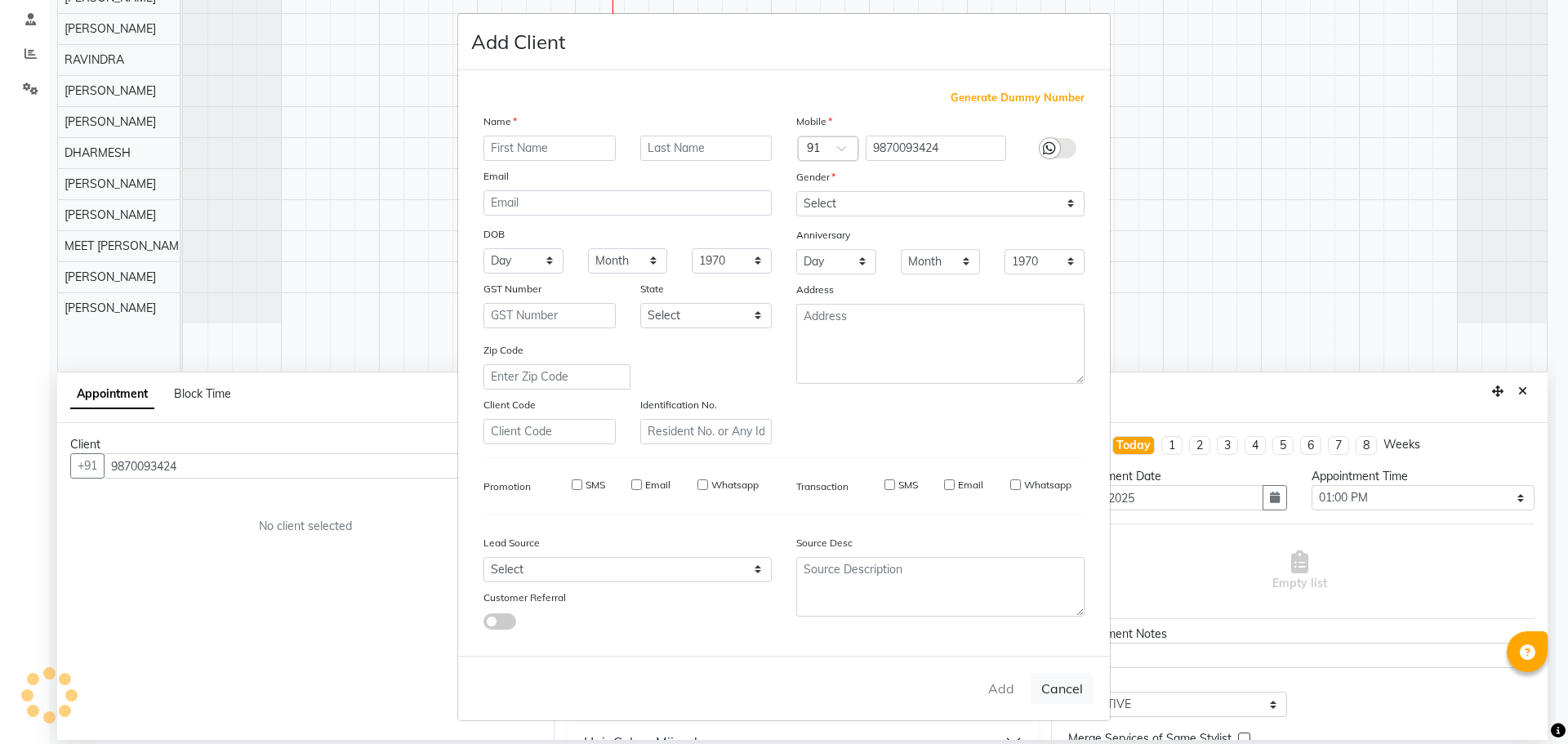
select select
checkbox input "false"
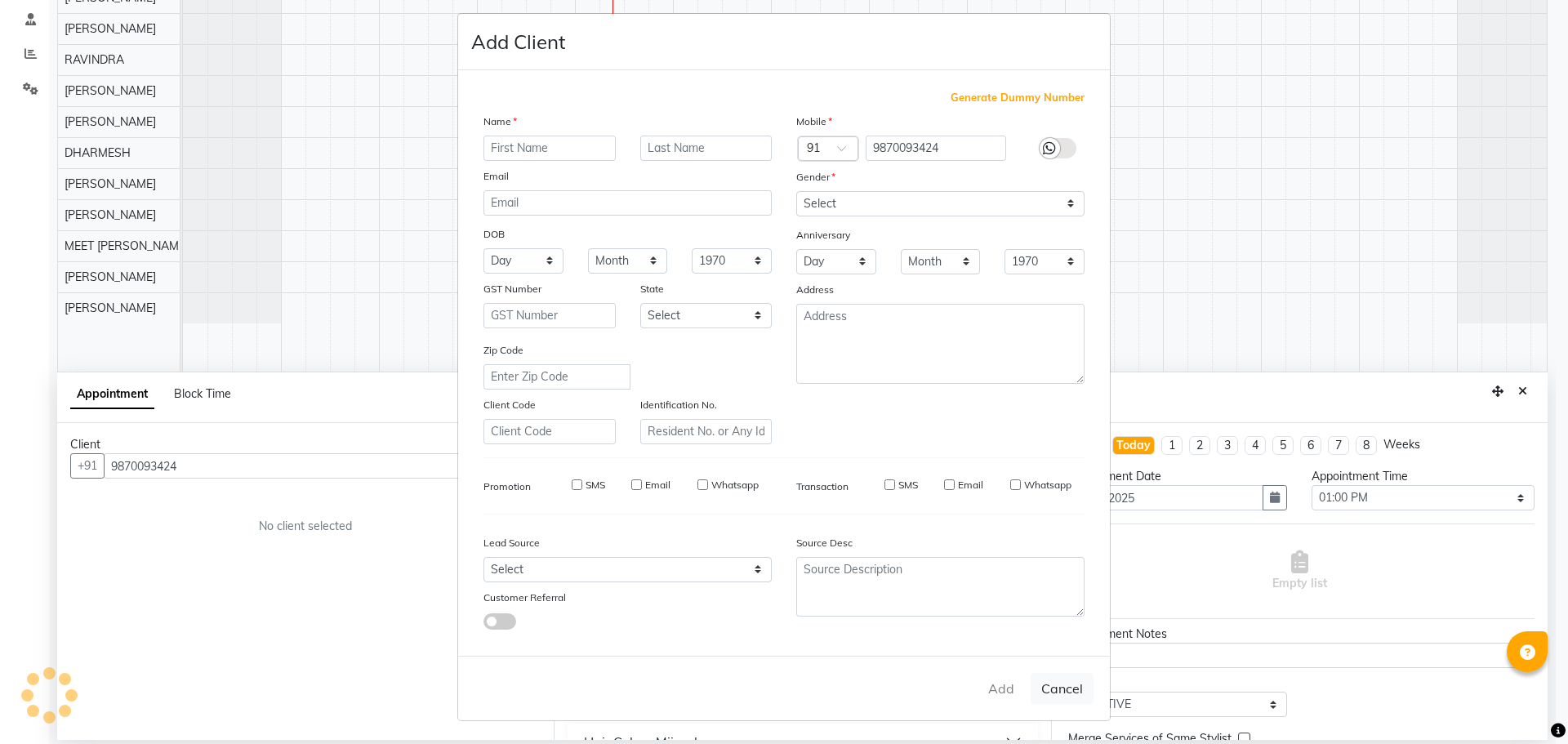
checkbox input "false"
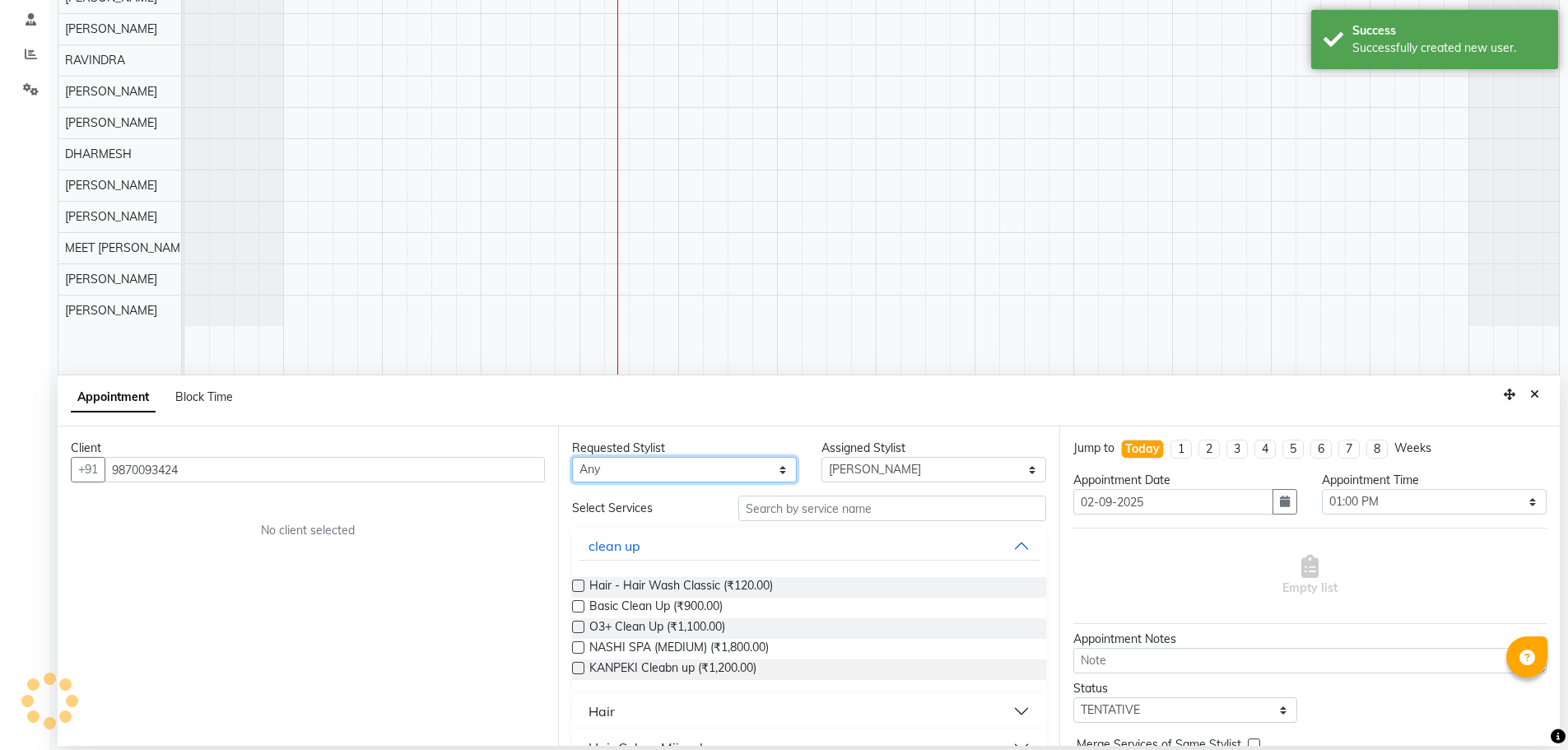
click at [595, 470] on select "Any AJAY NAI [PERSON_NAME] [PERSON_NAME] [PERSON_NAME] MEET [PERSON_NAME] [PERS…" at bounding box center [684, 469] width 225 height 25
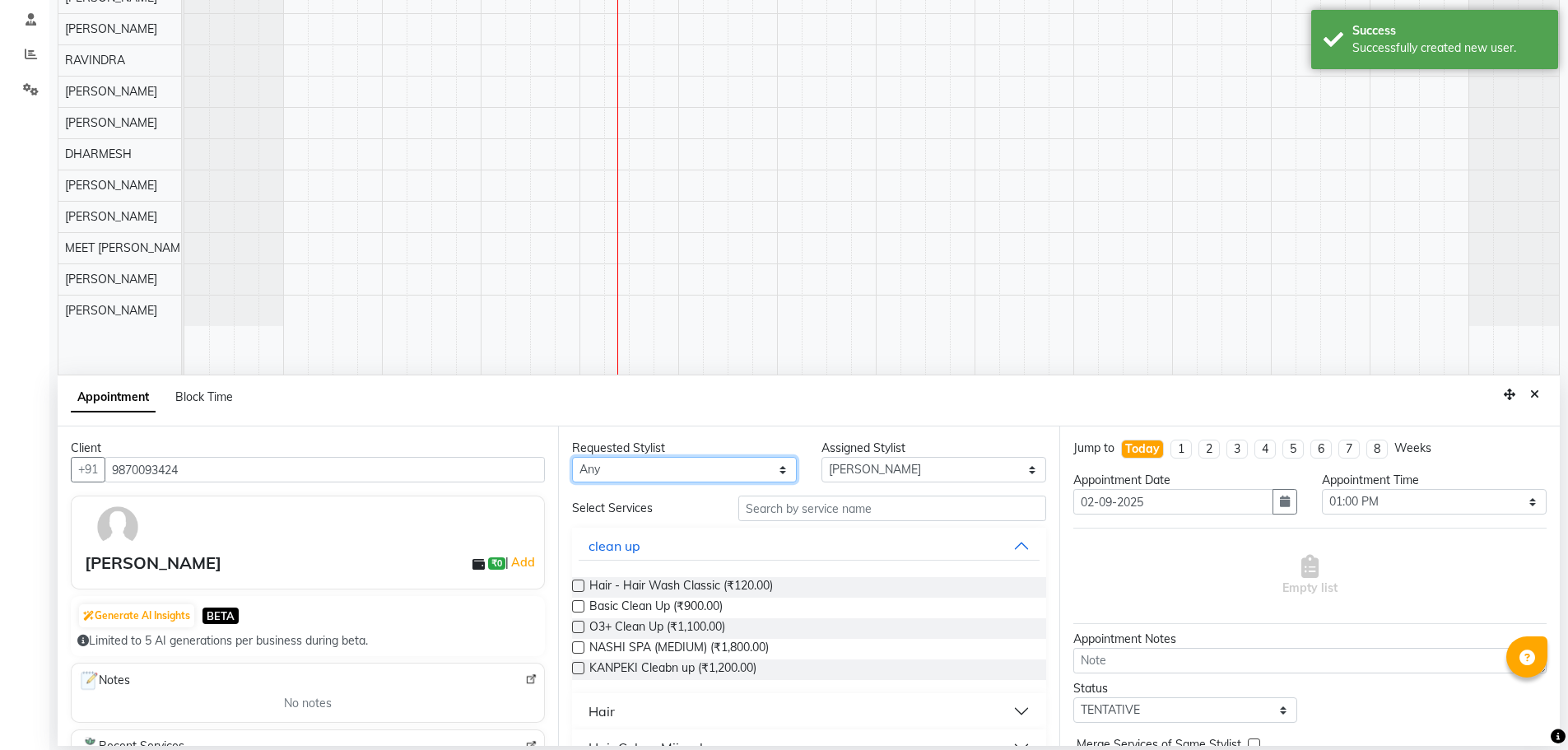
select select "45624"
click at [572, 457] on select "Any AJAY NAI [PERSON_NAME] [PERSON_NAME] [PERSON_NAME] MEET [PERSON_NAME] [PERS…" at bounding box center [684, 469] width 225 height 25
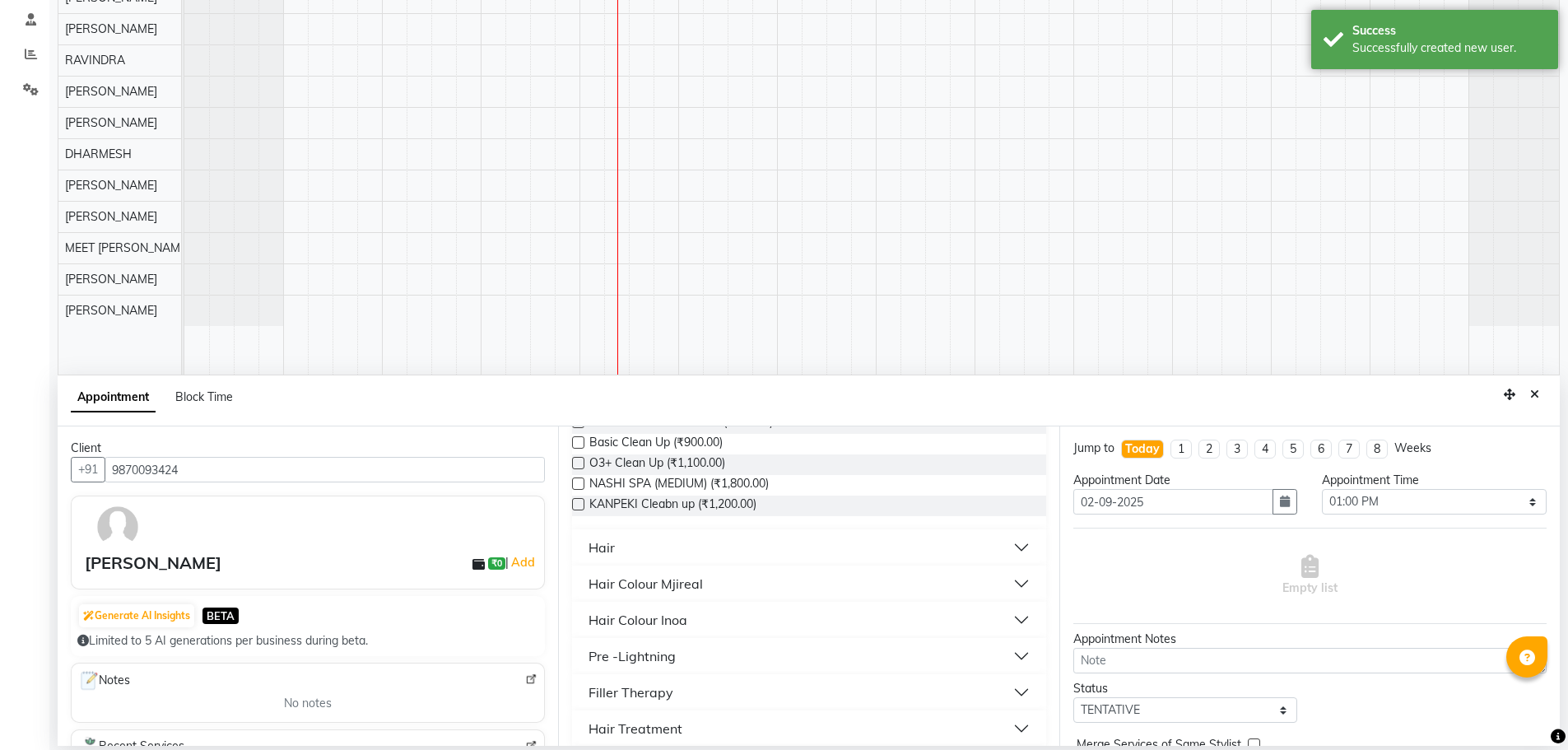
scroll to position [165, 0]
click at [602, 548] on div "Hair" at bounding box center [602, 546] width 26 height 20
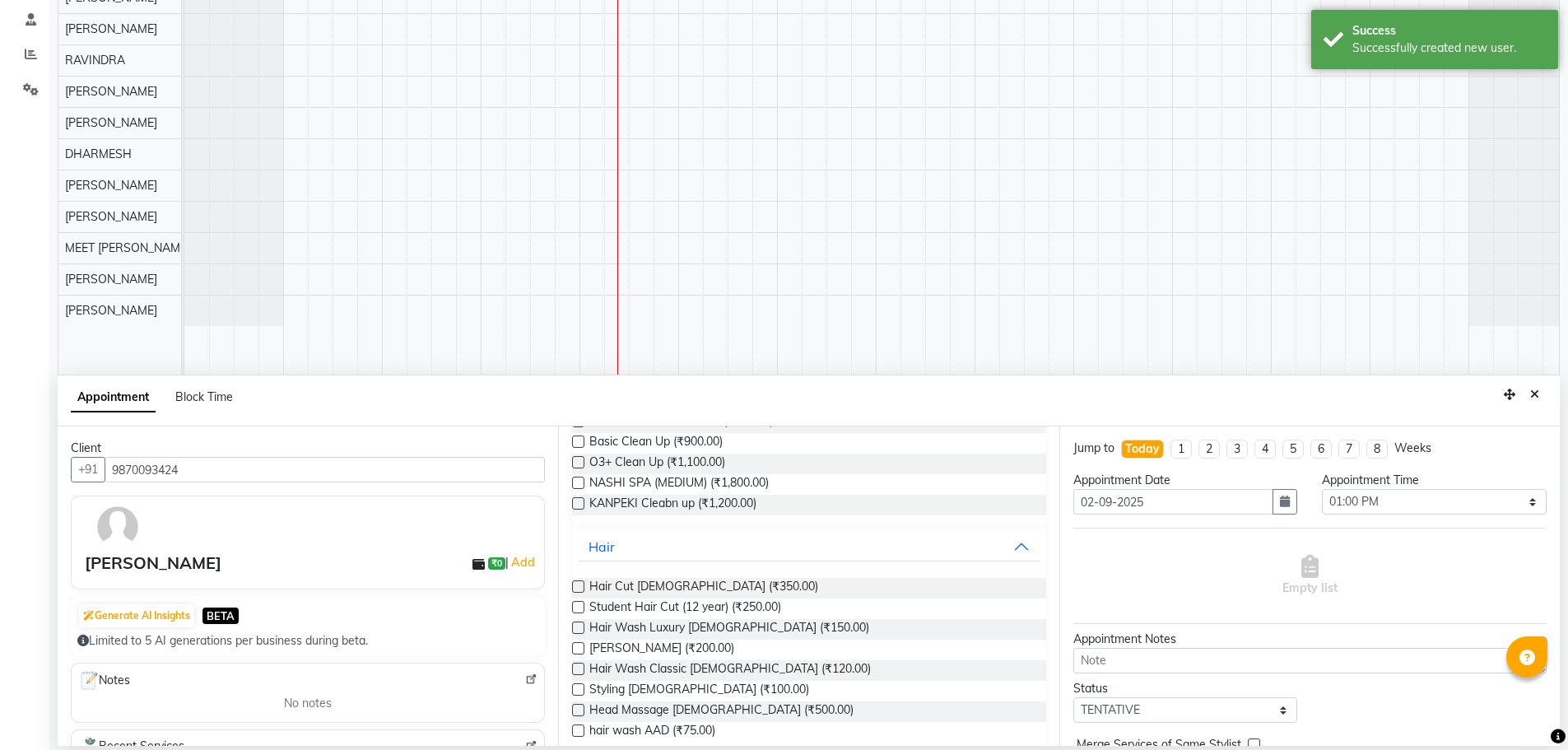
click at [579, 586] on label at bounding box center [578, 587] width 12 height 12
click at [579, 586] on input "checkbox" at bounding box center [577, 589] width 11 height 11
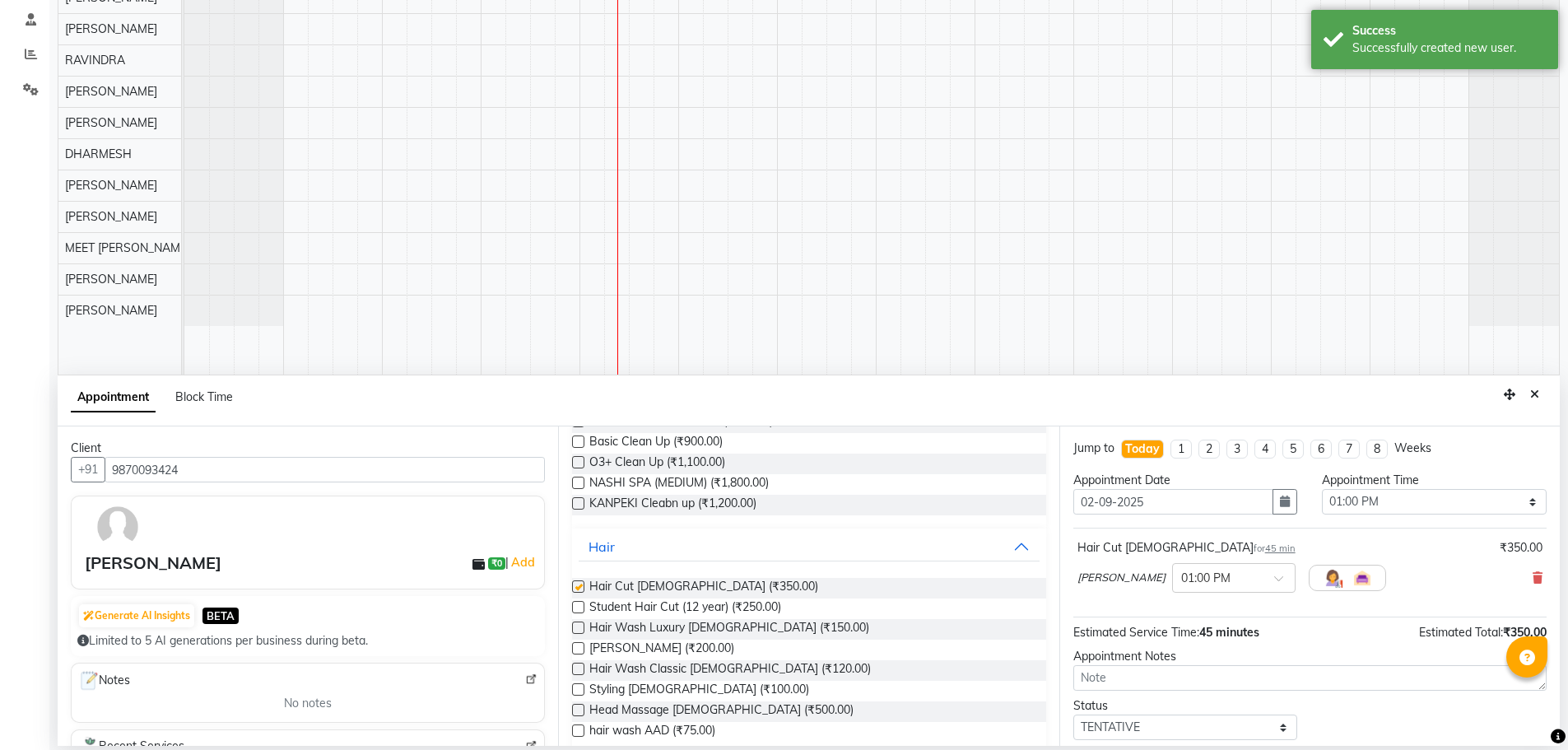
checkbox input "false"
click at [573, 646] on label at bounding box center [578, 648] width 12 height 12
click at [573, 646] on input "checkbox" at bounding box center [577, 650] width 11 height 11
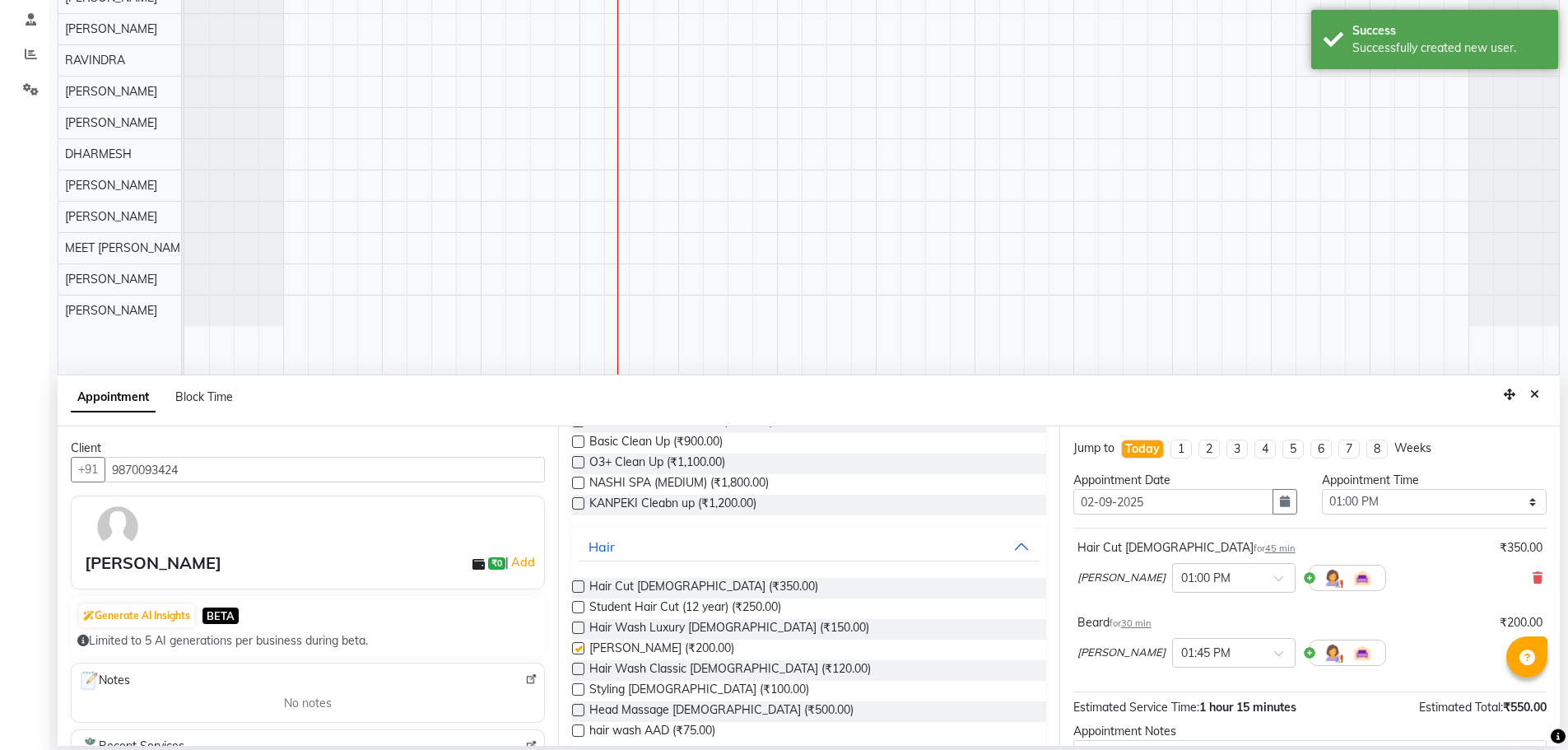
checkbox input "false"
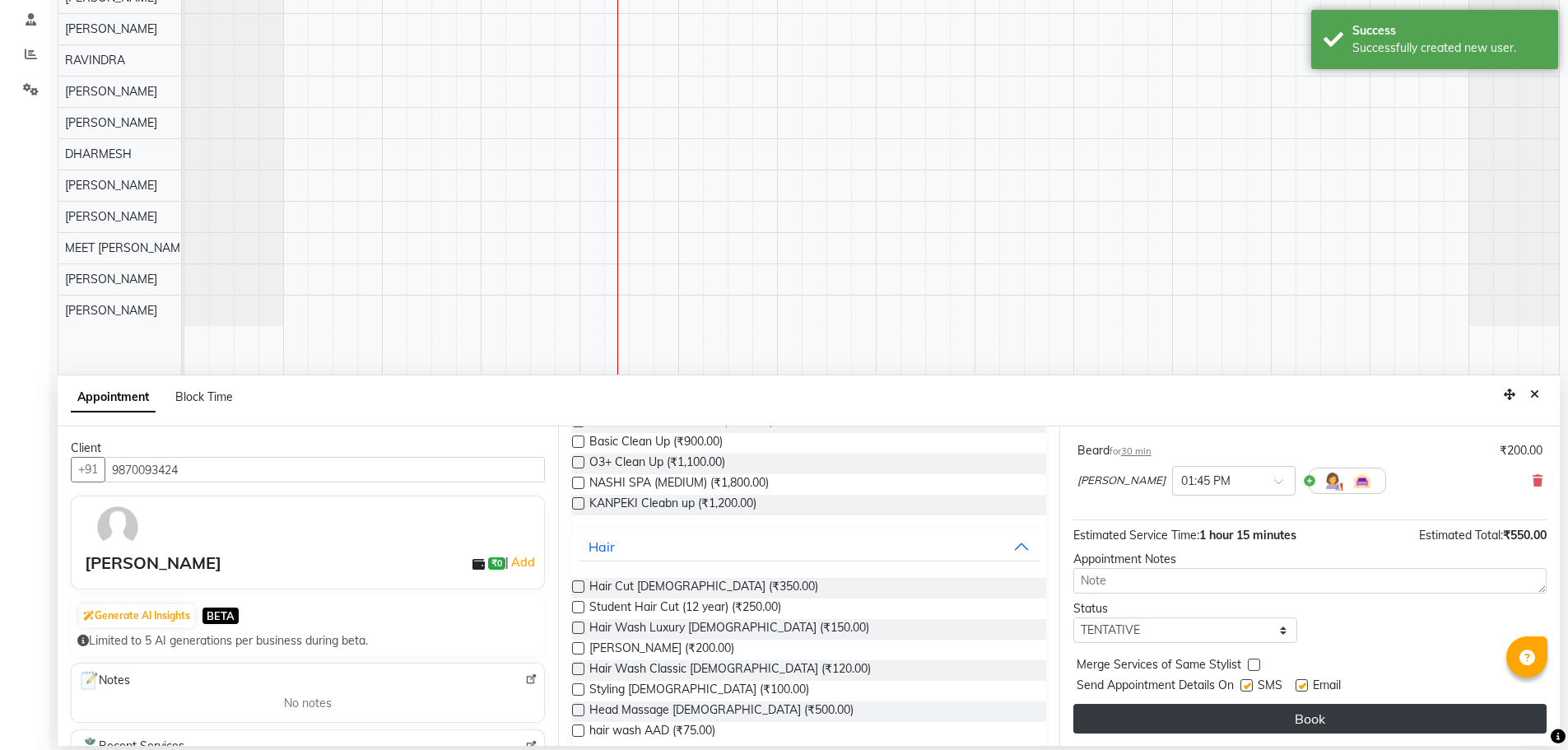
scroll to position [173, 0]
click at [1307, 704] on div "Jump to [DATE] 1 2 3 4 5 6 7 8 Weeks Appointment Date [DATE] Appointment Time S…" at bounding box center [1309, 586] width 501 height 319
click at [1307, 711] on button "Book" at bounding box center [1310, 718] width 474 height 30
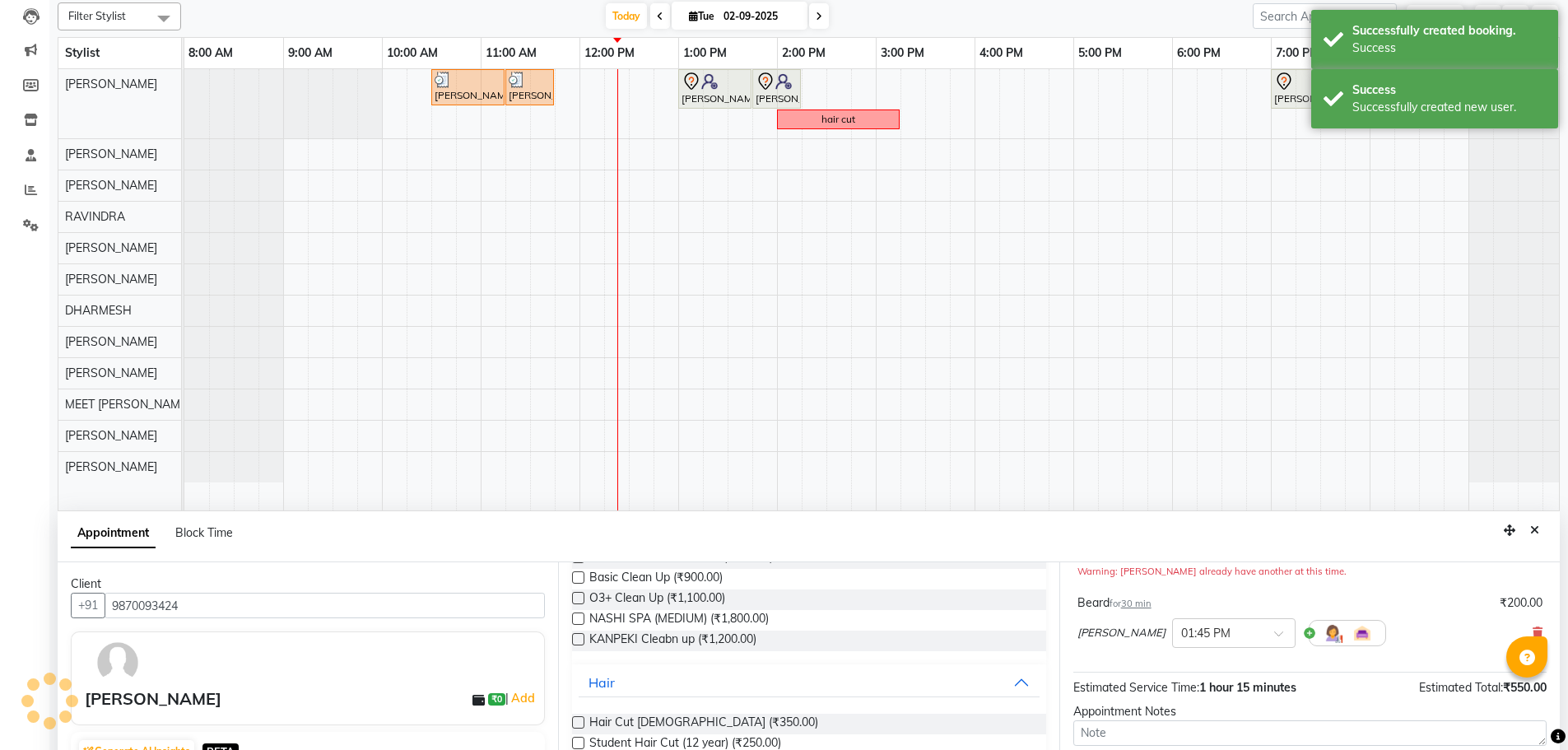
scroll to position [0, 0]
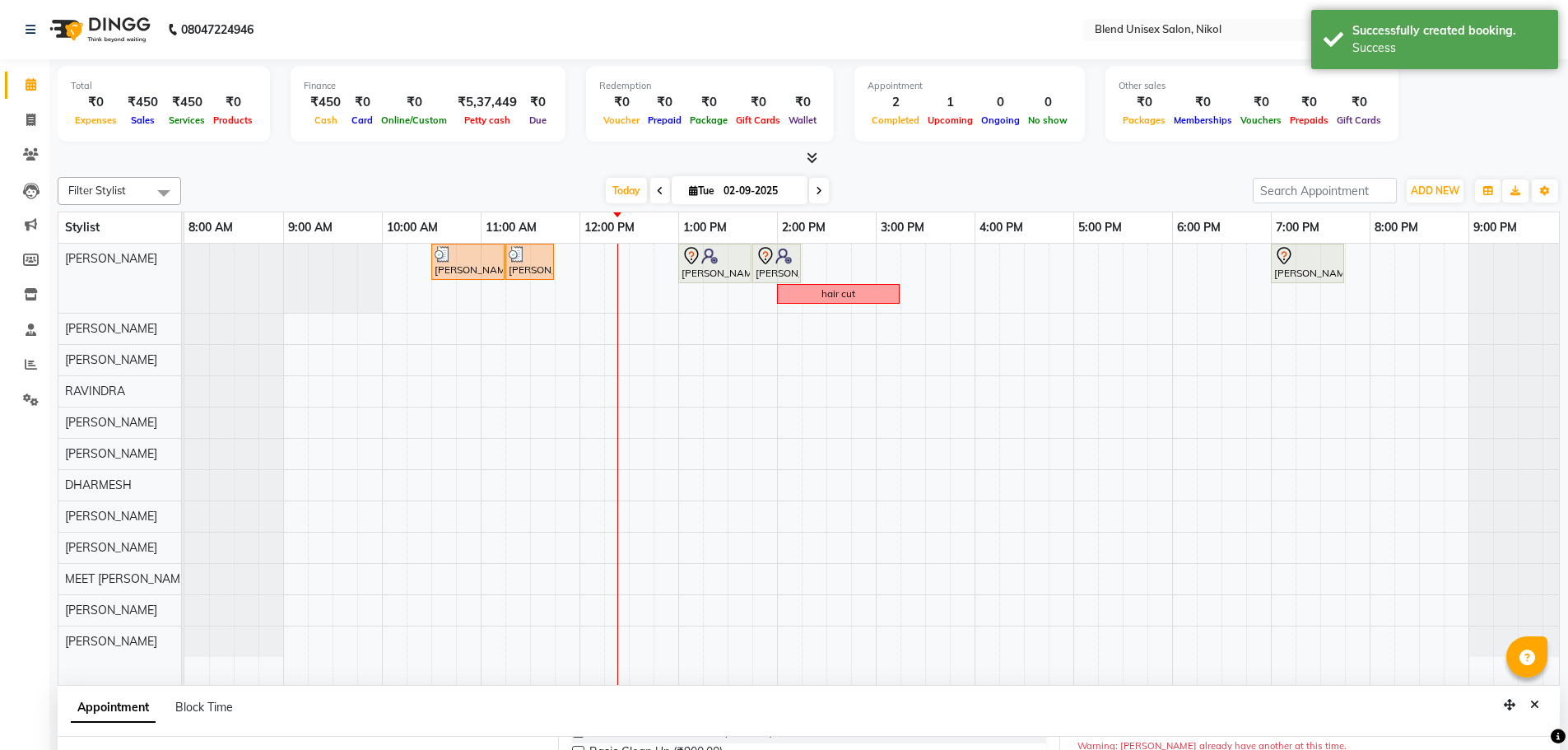
click at [868, 181] on div "[DATE] [DATE]" at bounding box center [717, 191] width 1056 height 25
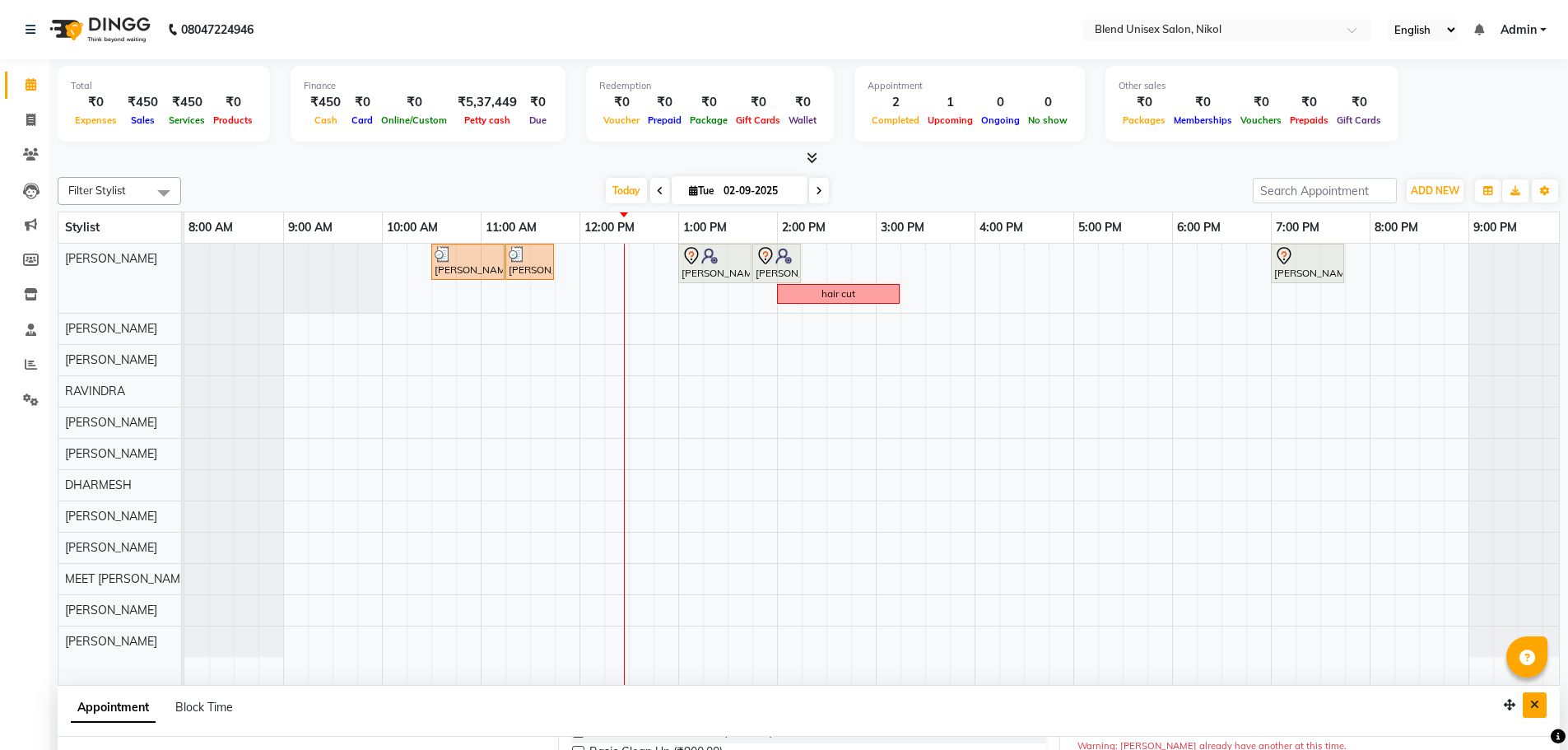
click at [1542, 707] on button "Close" at bounding box center [1535, 705] width 24 height 25
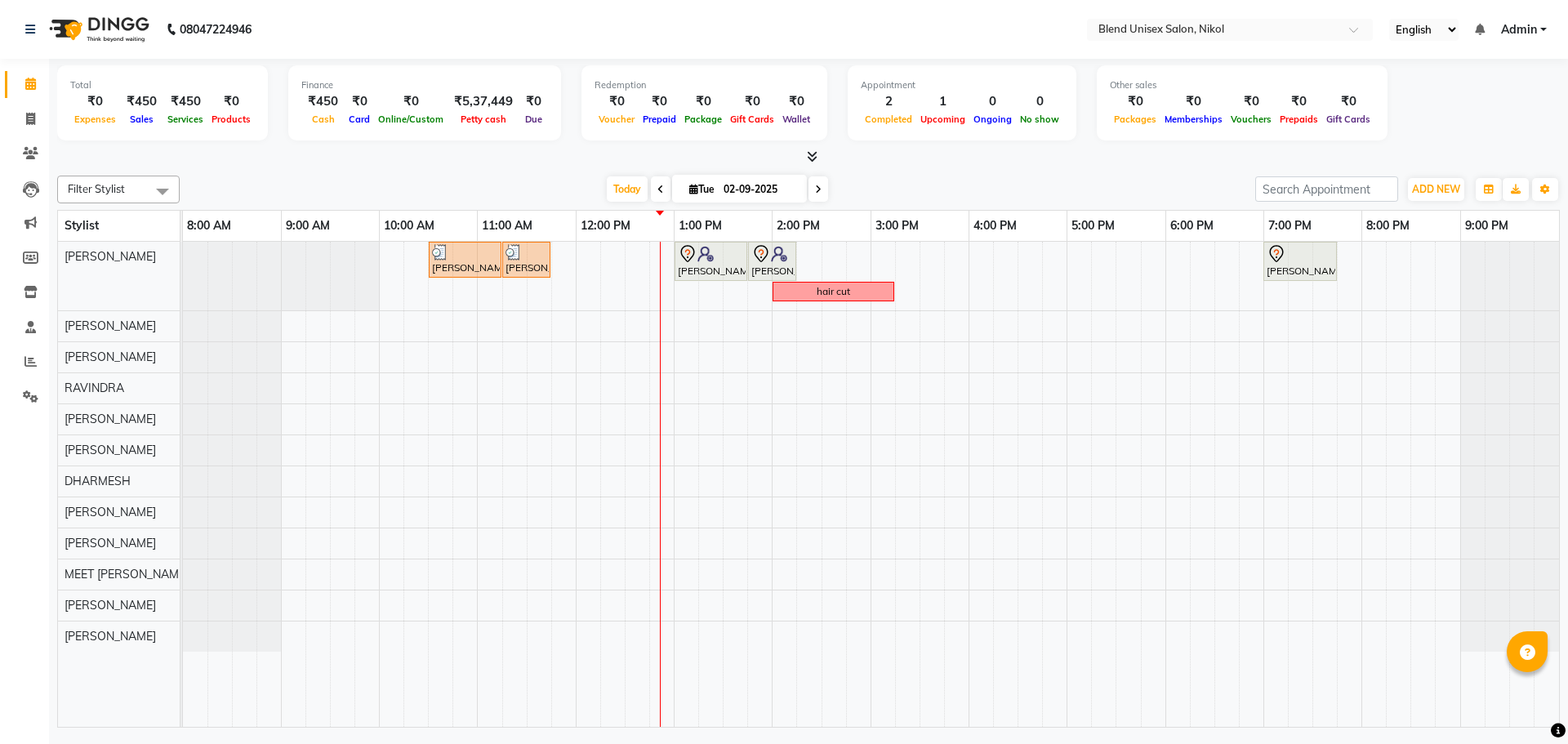
drag, startPoint x: 774, startPoint y: 370, endPoint x: 834, endPoint y: 660, distance: 296.1
click at [777, 379] on tr at bounding box center [871, 485] width 1376 height 486
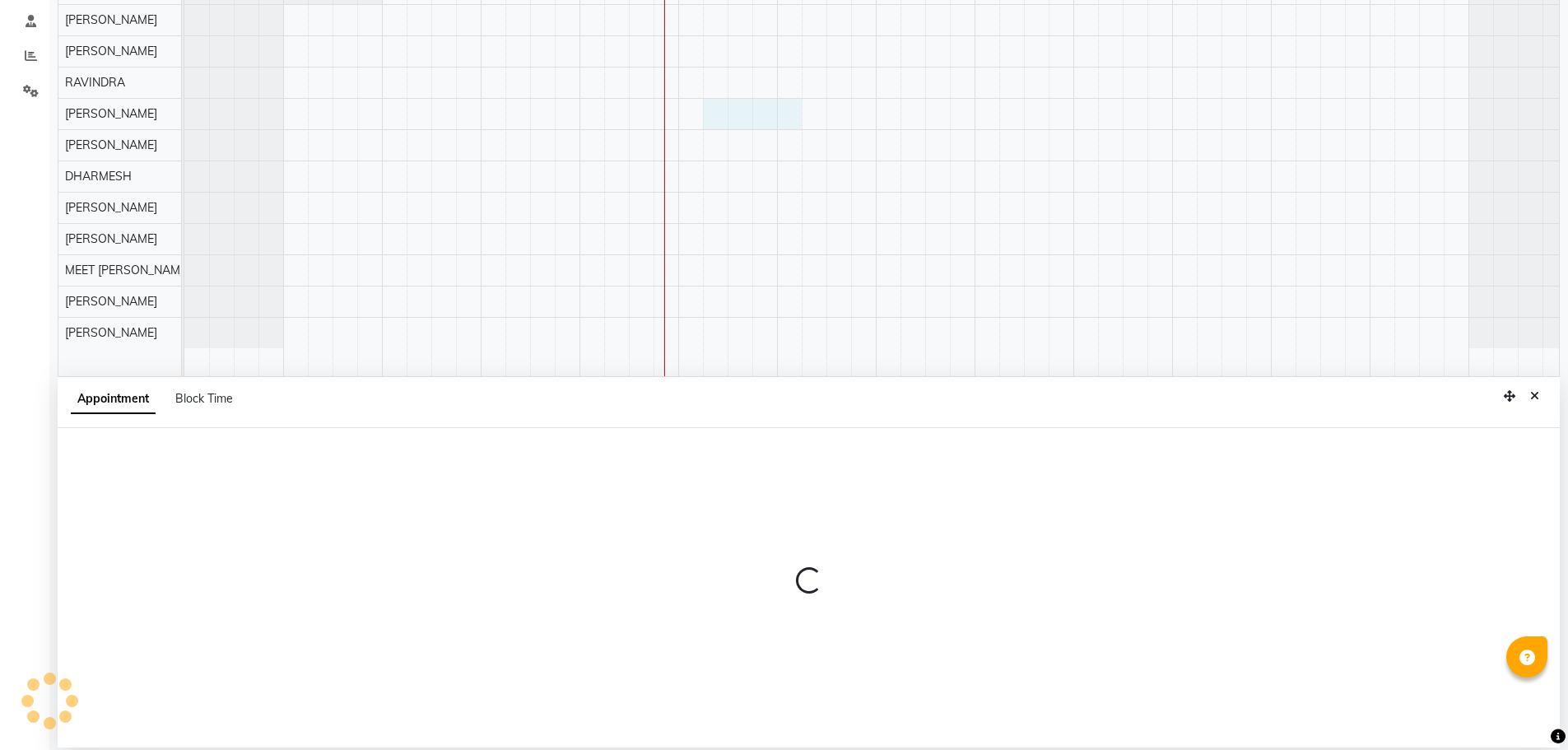
scroll to position [311, 0]
select select "80037"
select select "795"
select select "tentative"
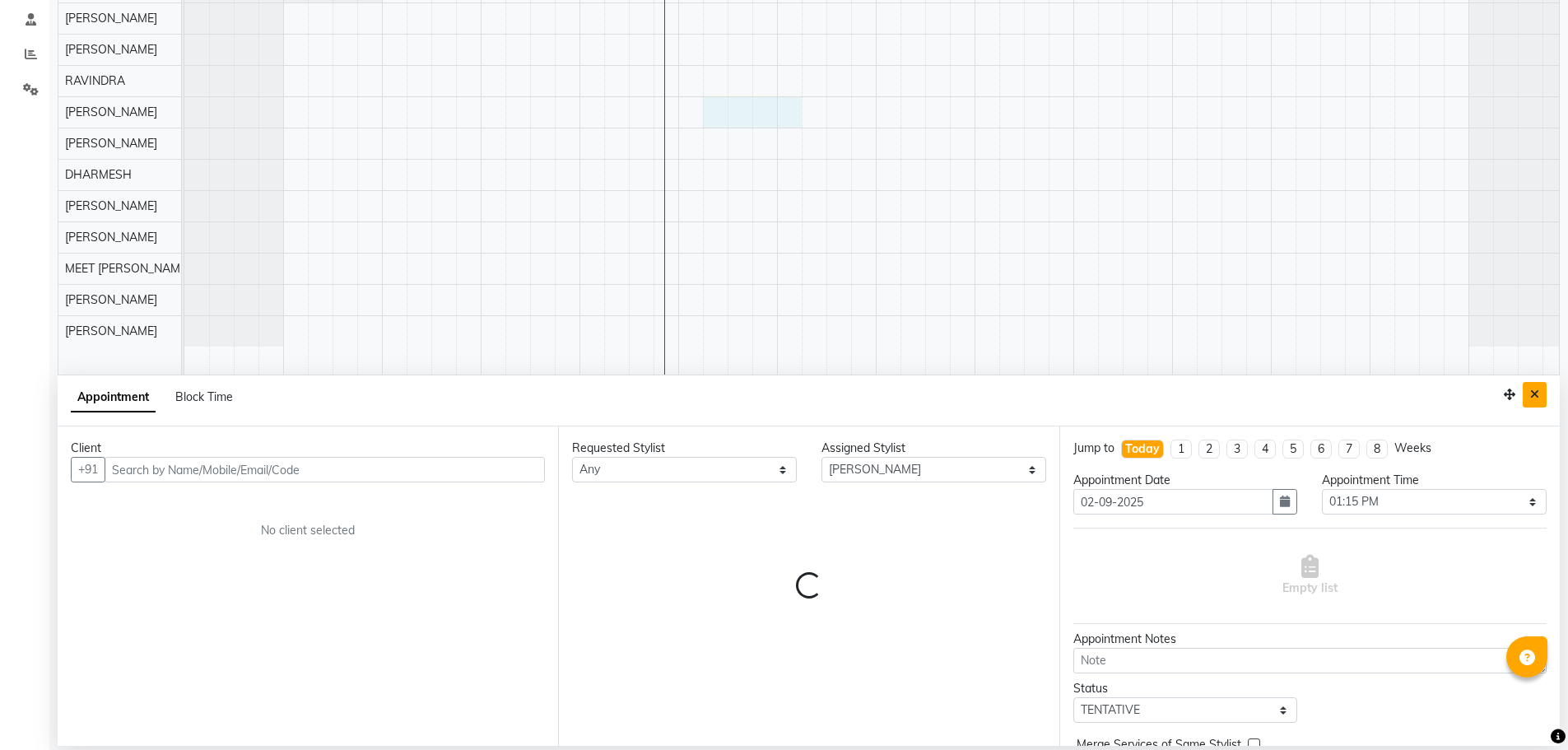
click at [1537, 393] on icon "Close" at bounding box center [1535, 394] width 9 height 11
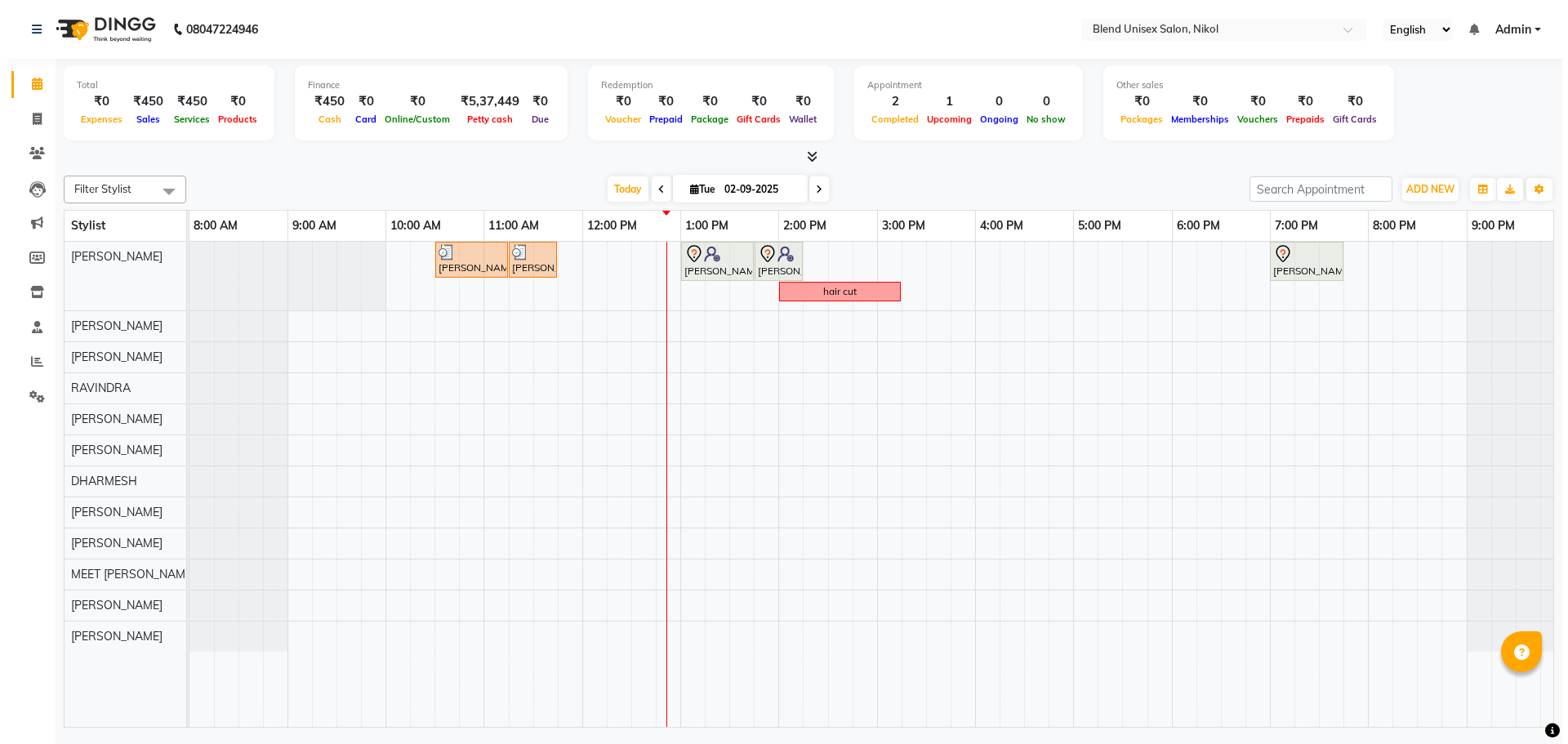
scroll to position [0, 0]
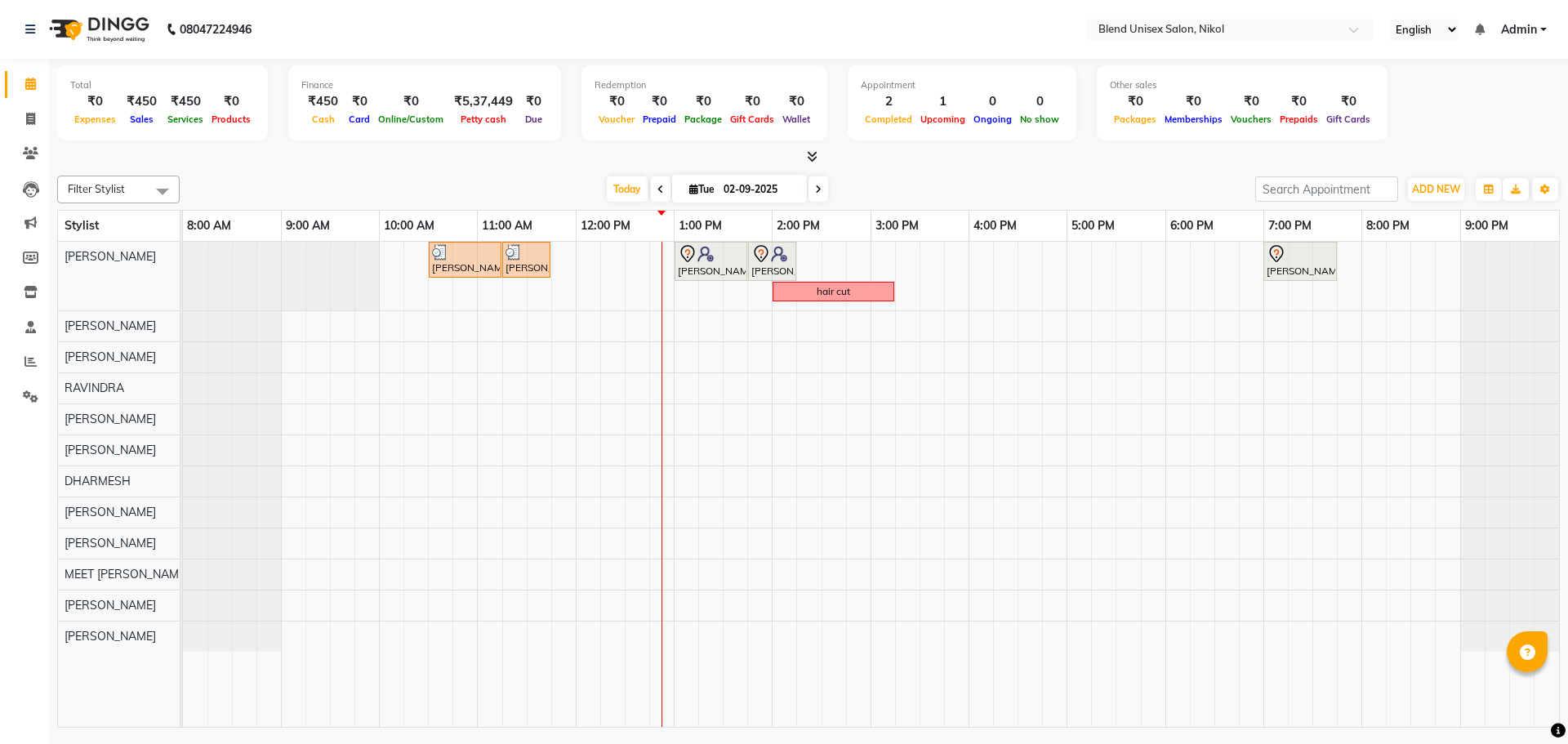
click at [864, 176] on div "Filter Stylist Select All AJAY NAI [PERSON_NAME] [PERSON_NAME] [PERSON_NAME] ME…" at bounding box center [808, 190] width 1502 height 28
